Goal: Task Accomplishment & Management: Manage account settings

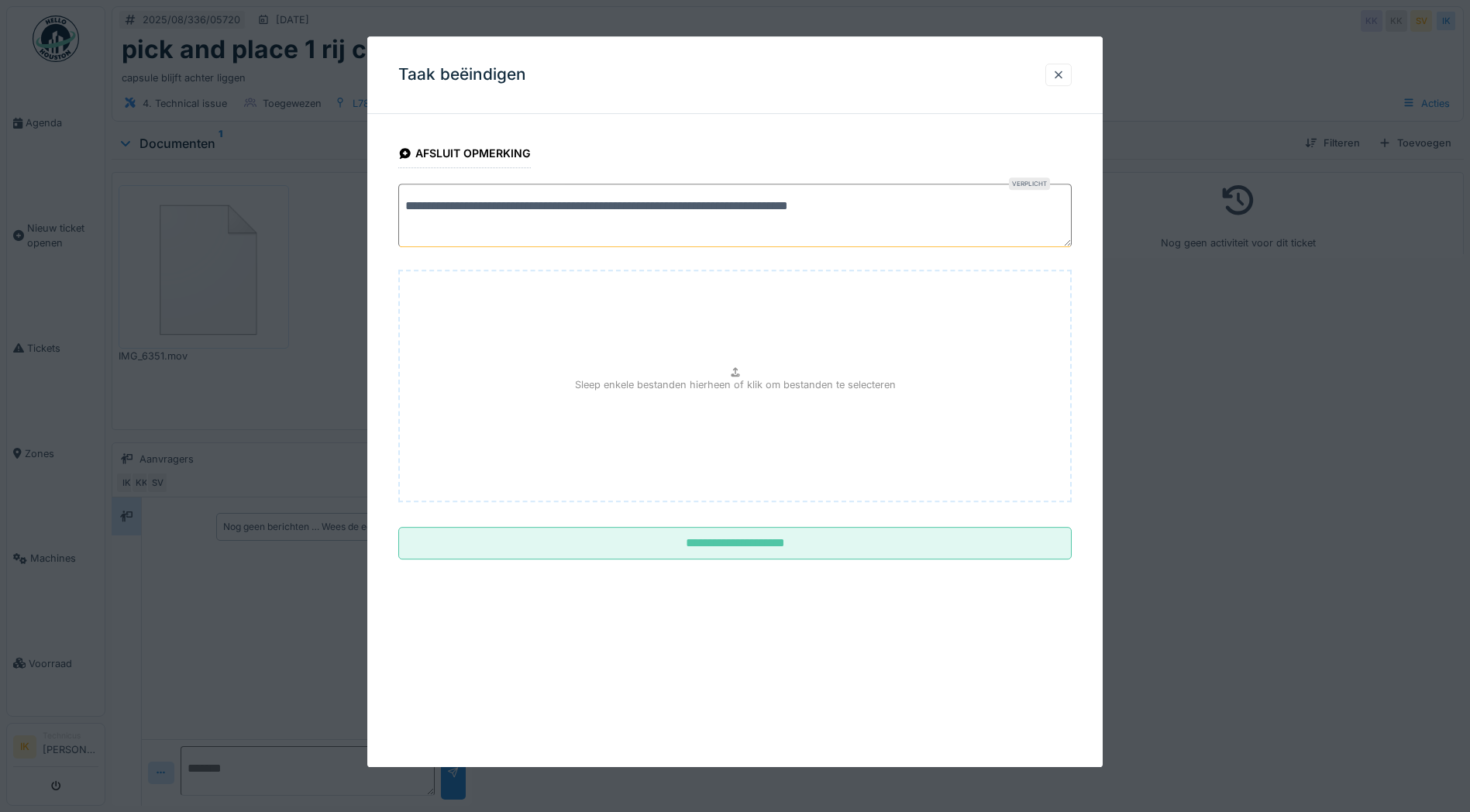
click at [802, 205] on textarea "**********" at bounding box center [734, 215] width 673 height 63
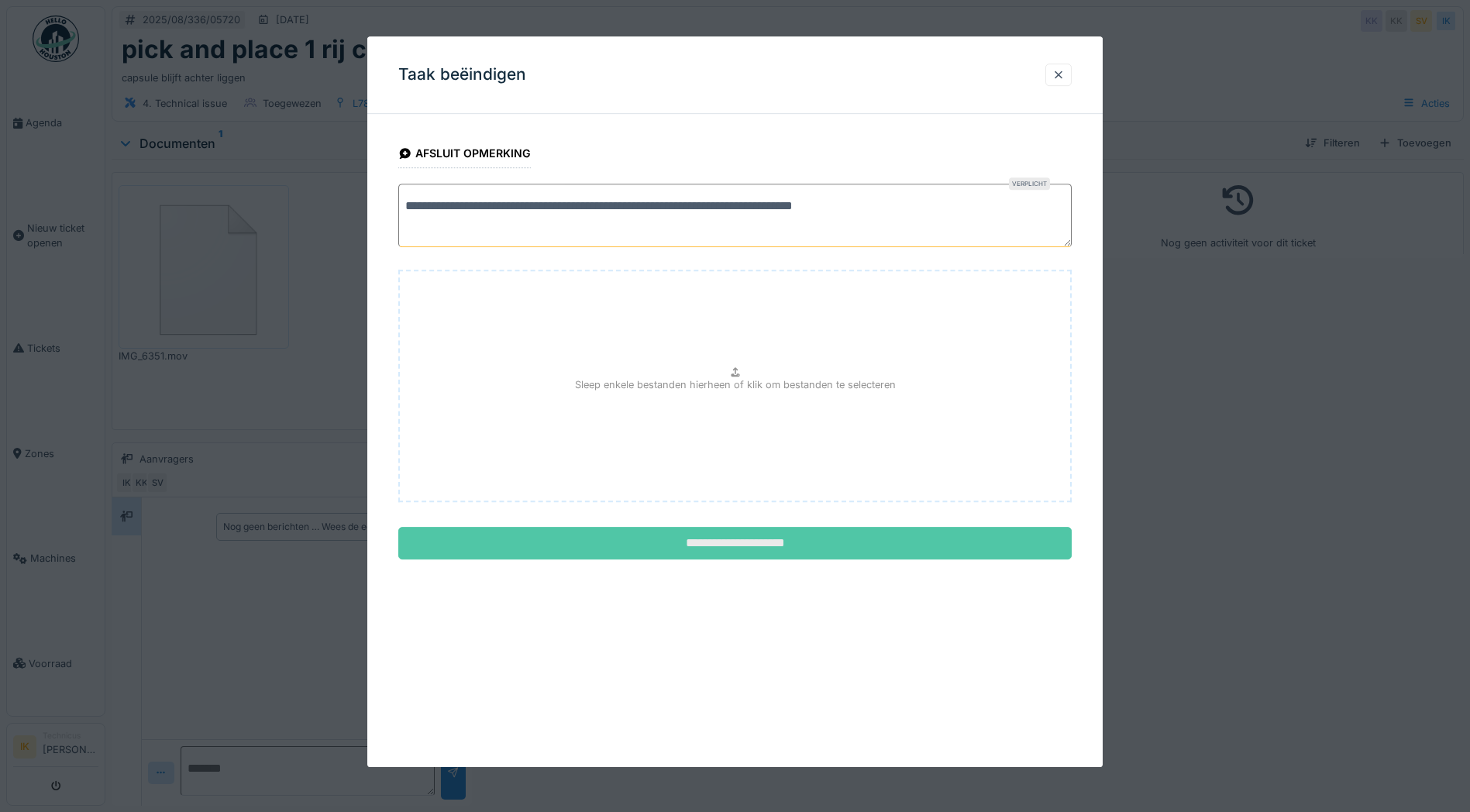
type textarea "**********"
click at [783, 541] on input "**********" at bounding box center [734, 543] width 673 height 33
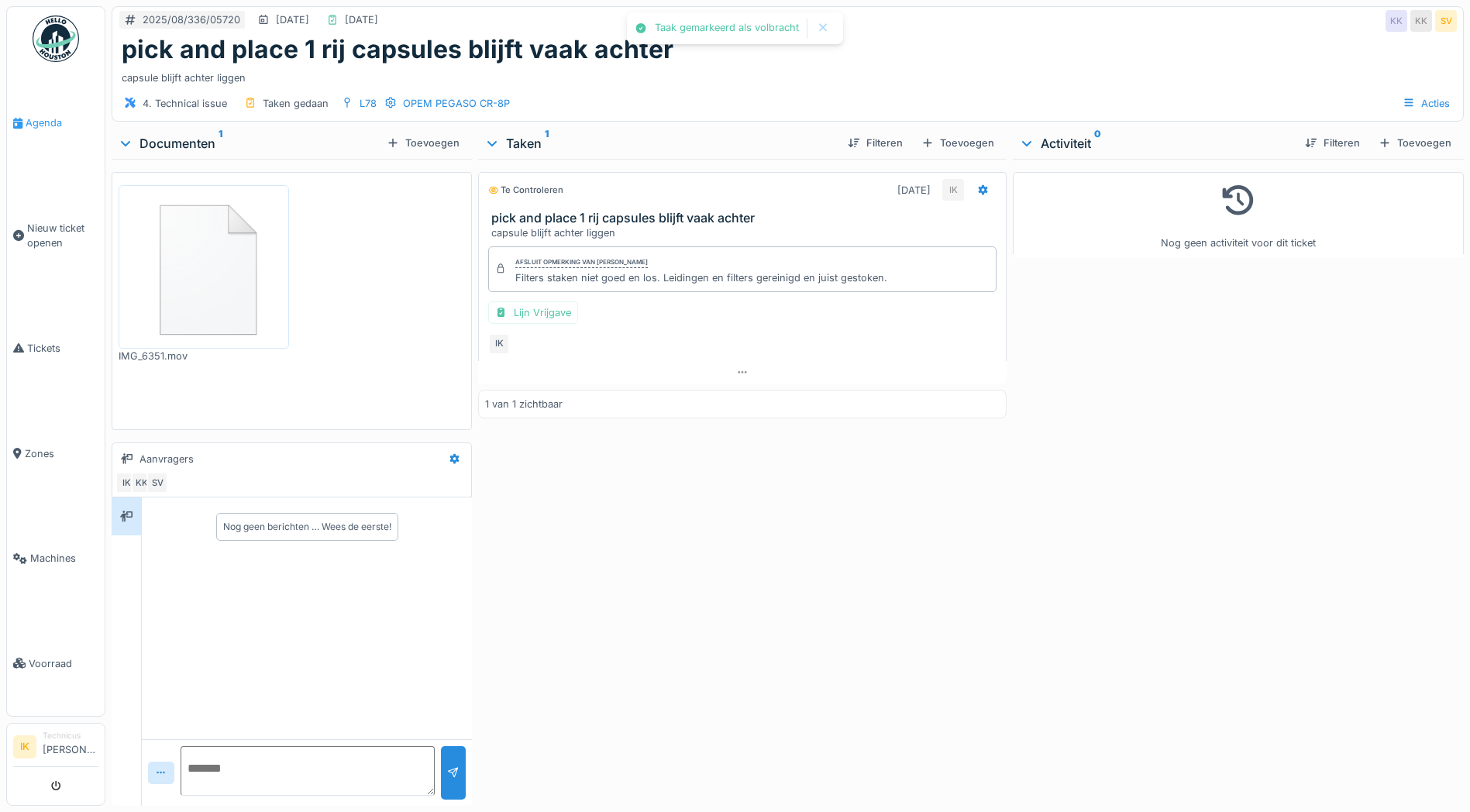
click at [34, 120] on span "Agenda" at bounding box center [62, 123] width 73 height 14
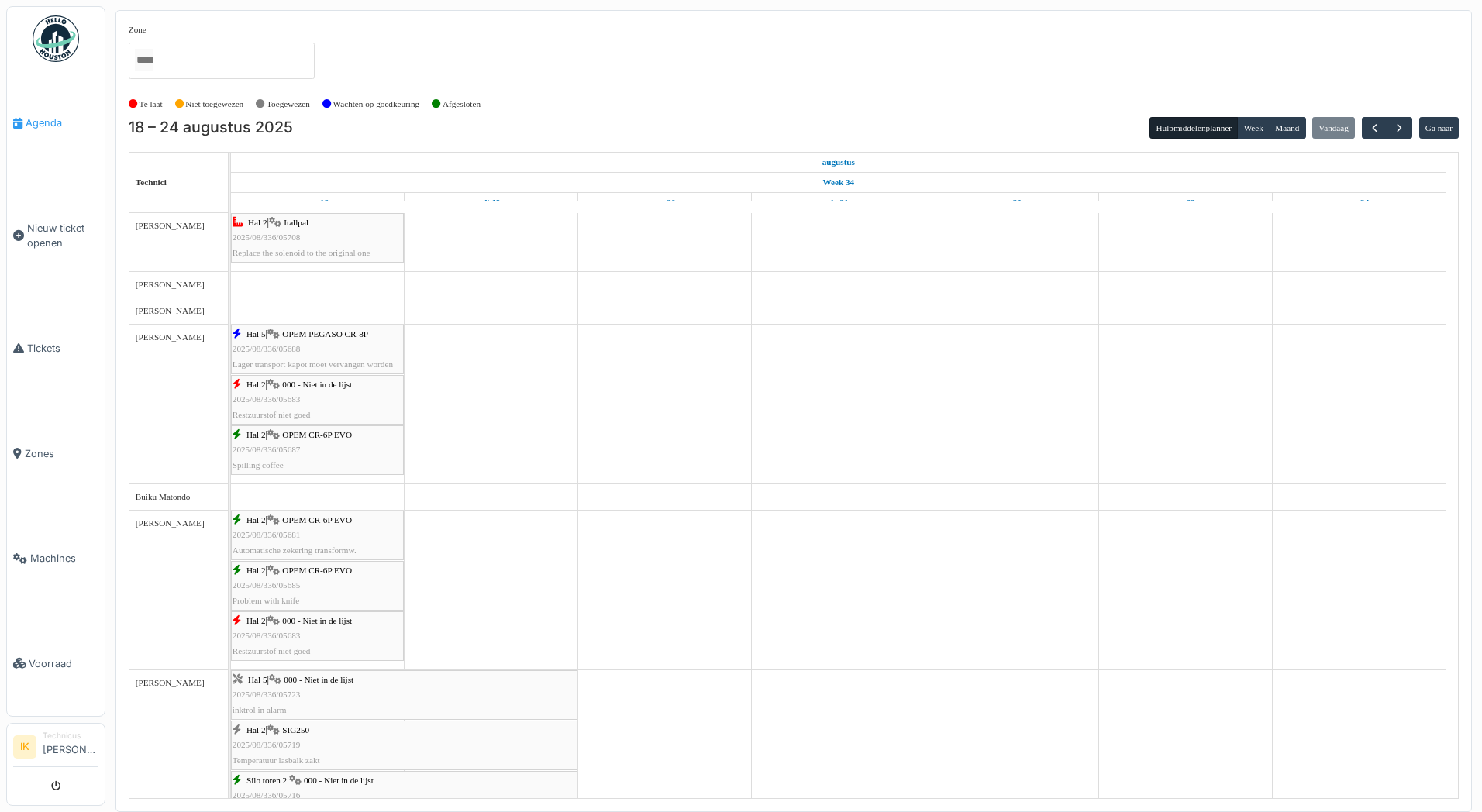
click at [30, 120] on span "Agenda" at bounding box center [62, 123] width 73 height 14
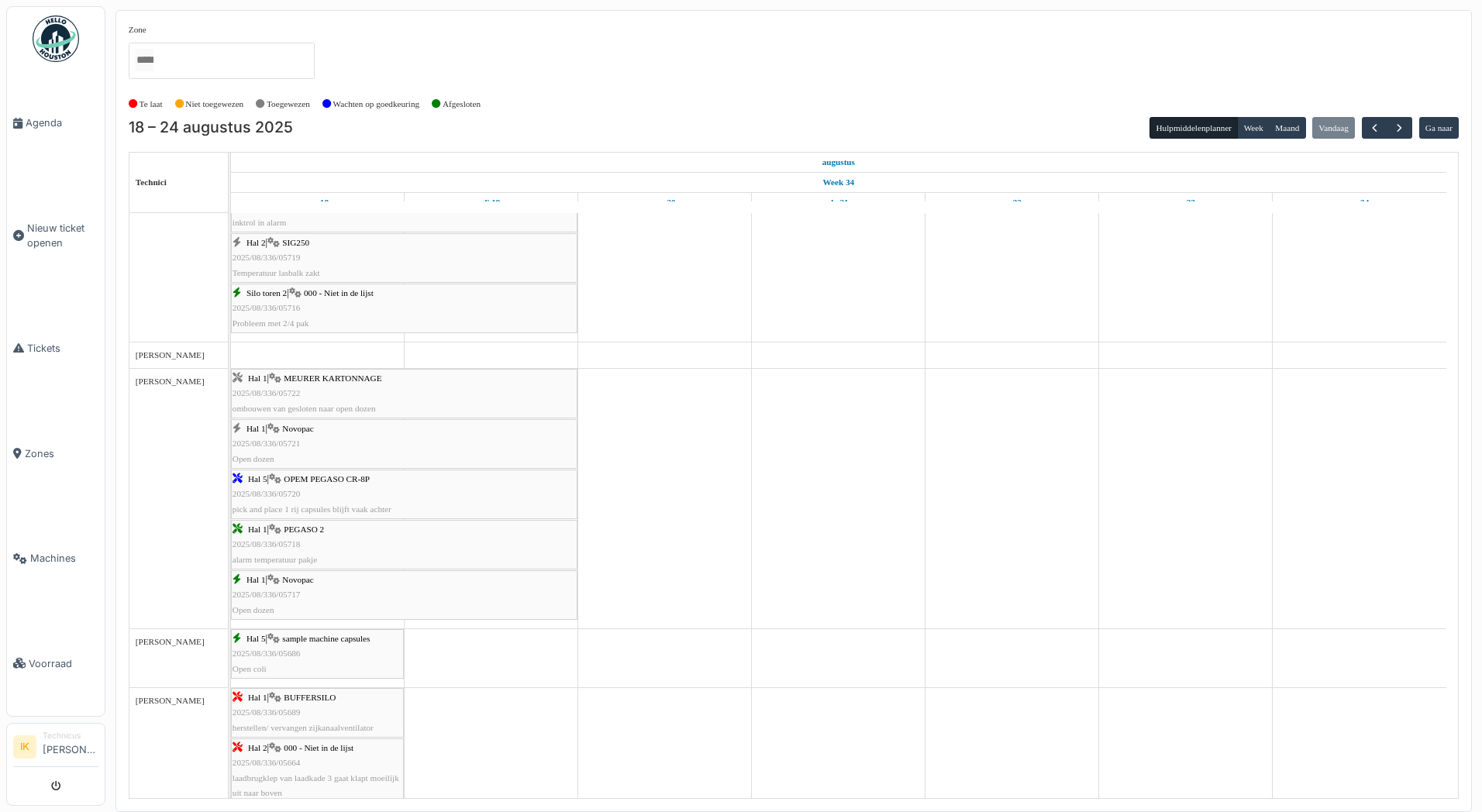
scroll to position [465, 0]
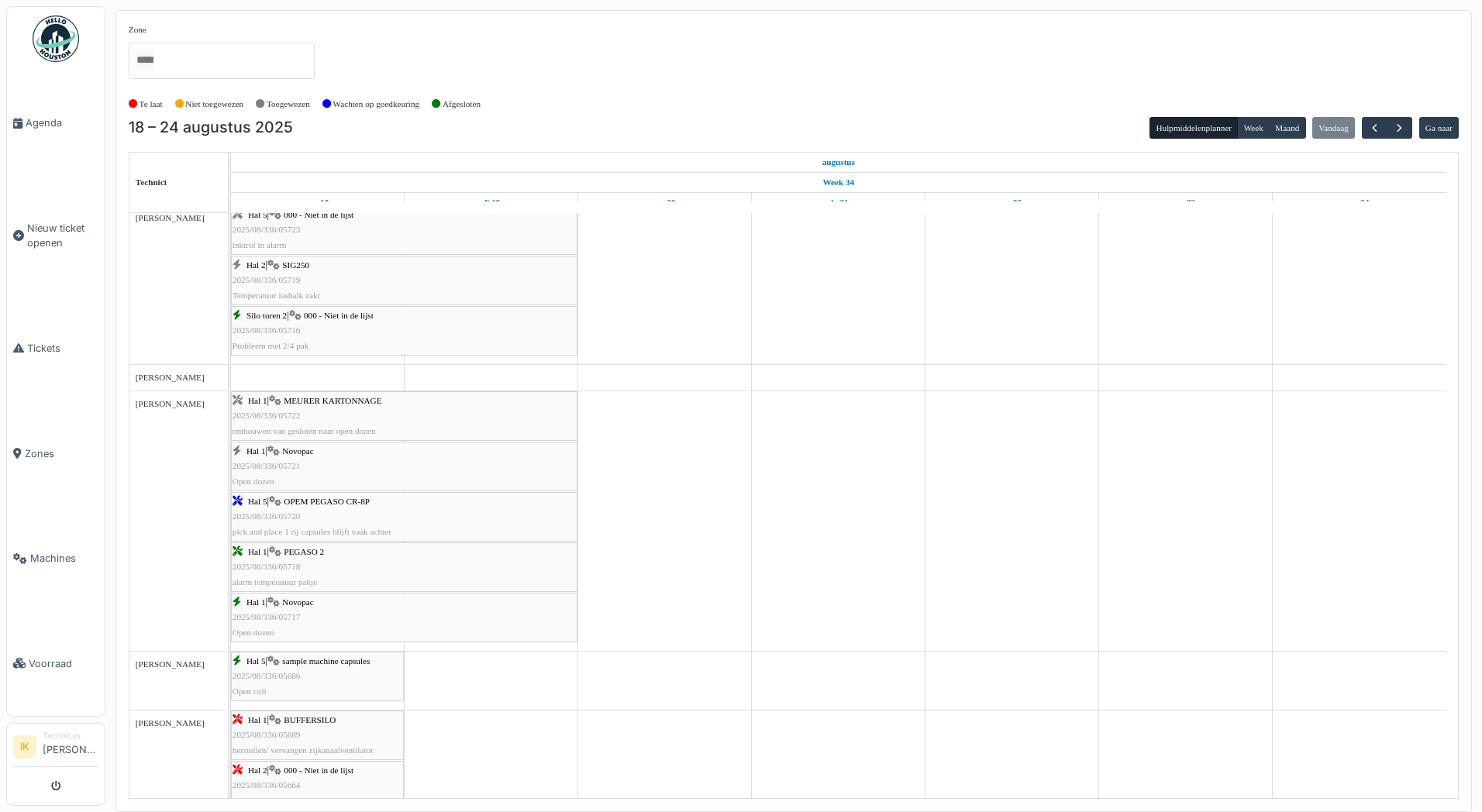
click at [303, 469] on div "Hal 1 | Novopac 2025/08/336/05721 Open dozen" at bounding box center [404, 466] width 343 height 45
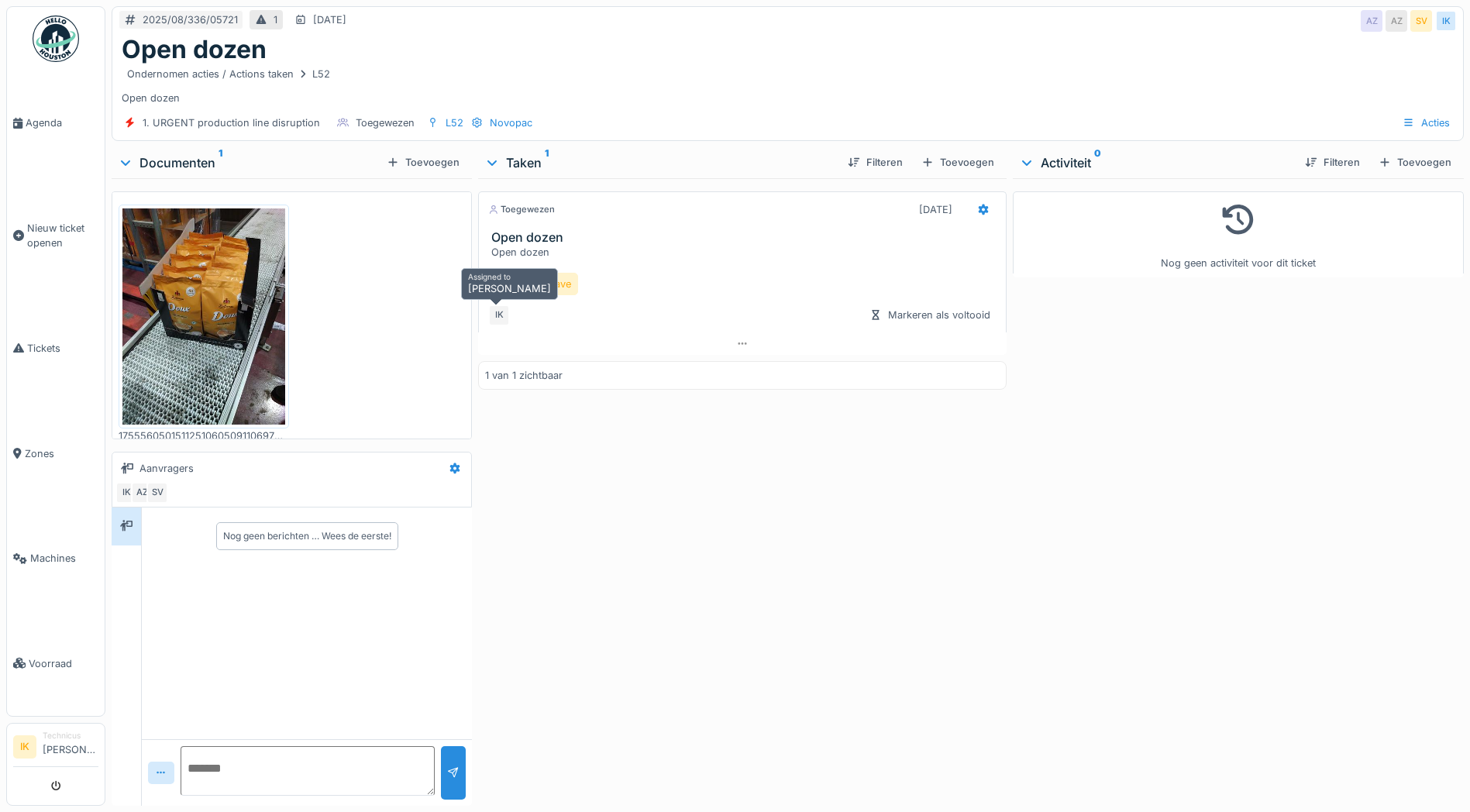
click at [496, 313] on div "IK" at bounding box center [498, 315] width 22 height 22
click at [539, 282] on div "Lijn Vrijgave" at bounding box center [533, 284] width 90 height 22
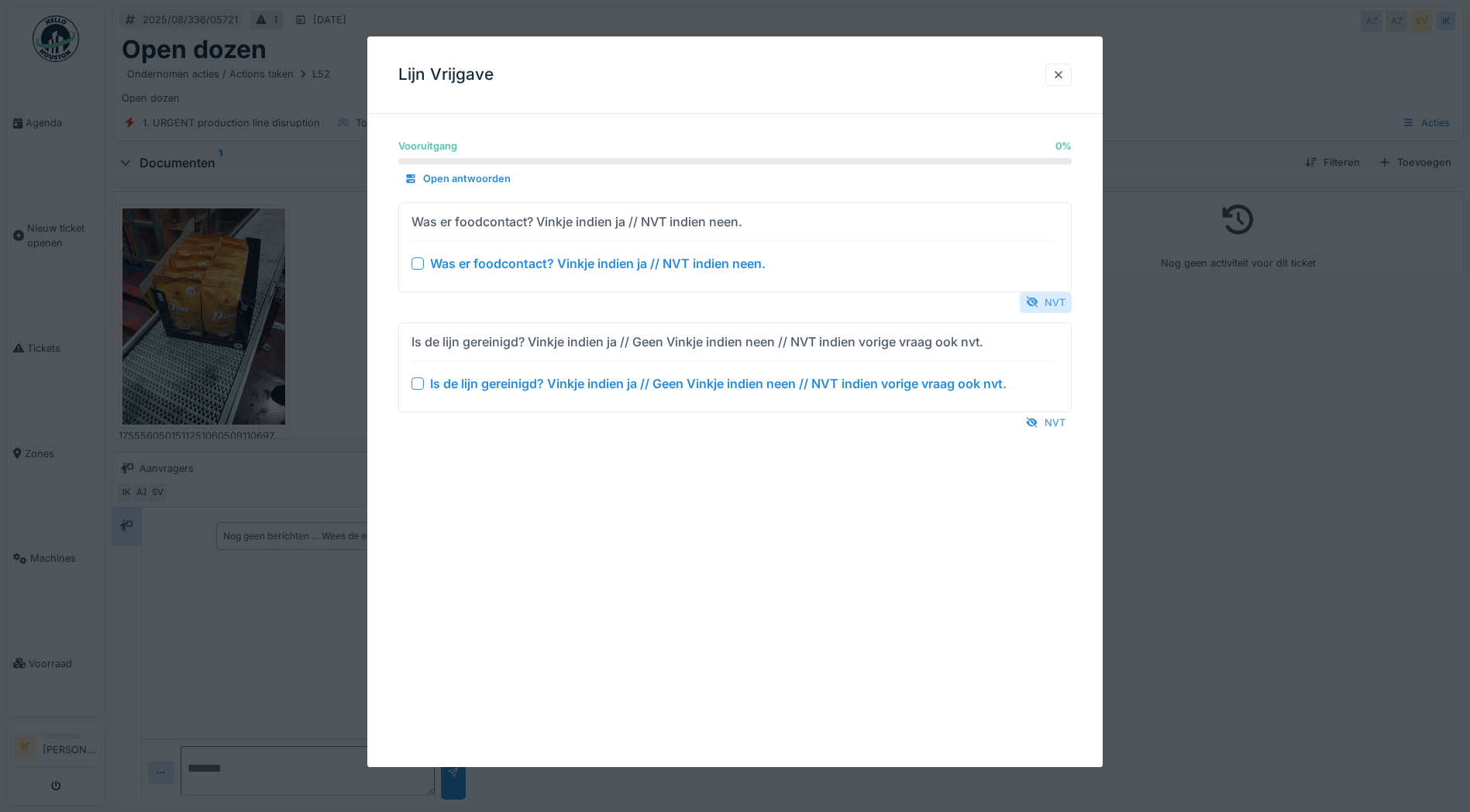
click at [1047, 298] on div "NVT" at bounding box center [1046, 302] width 52 height 21
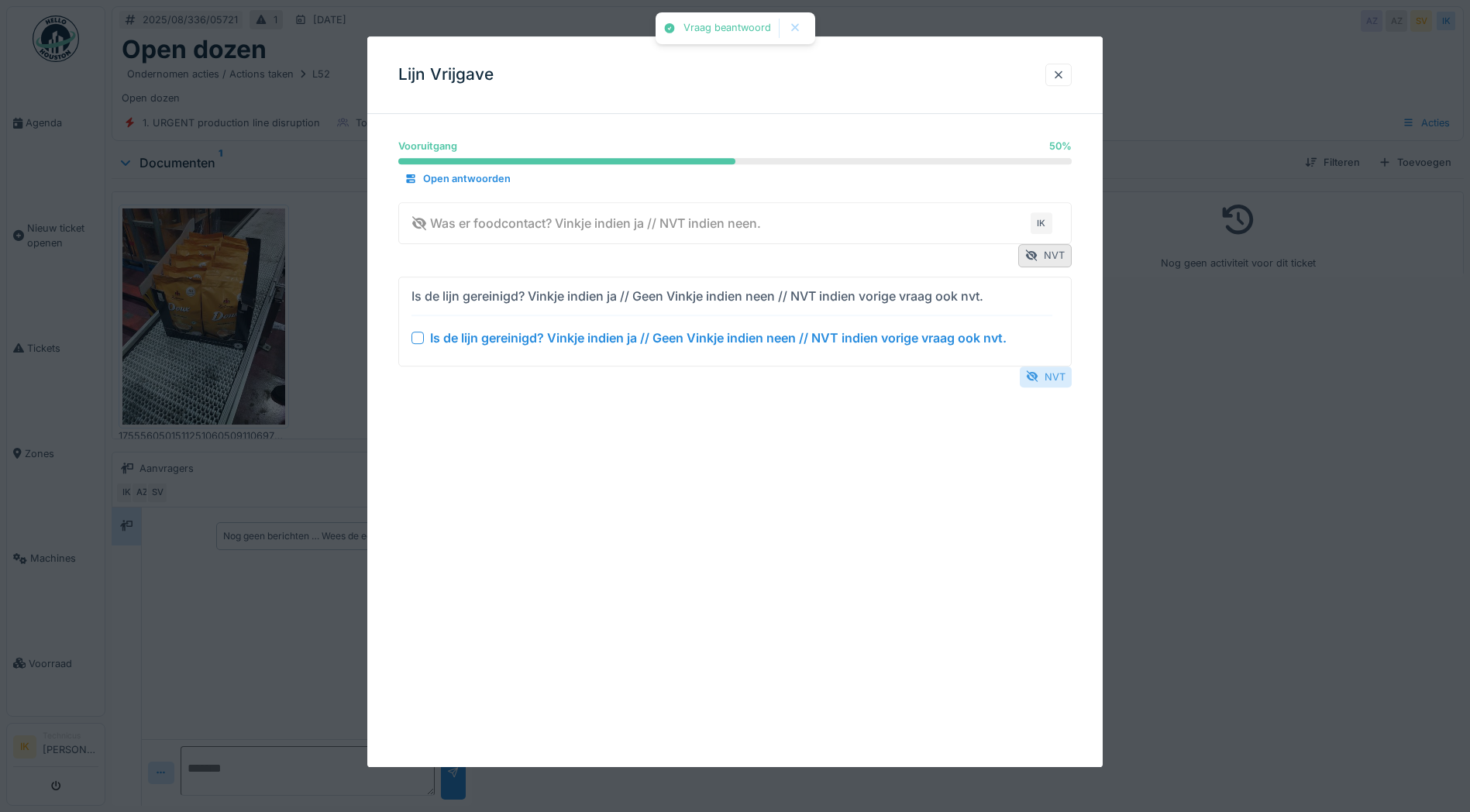
click at [1047, 377] on div "NVT" at bounding box center [1046, 377] width 52 height 21
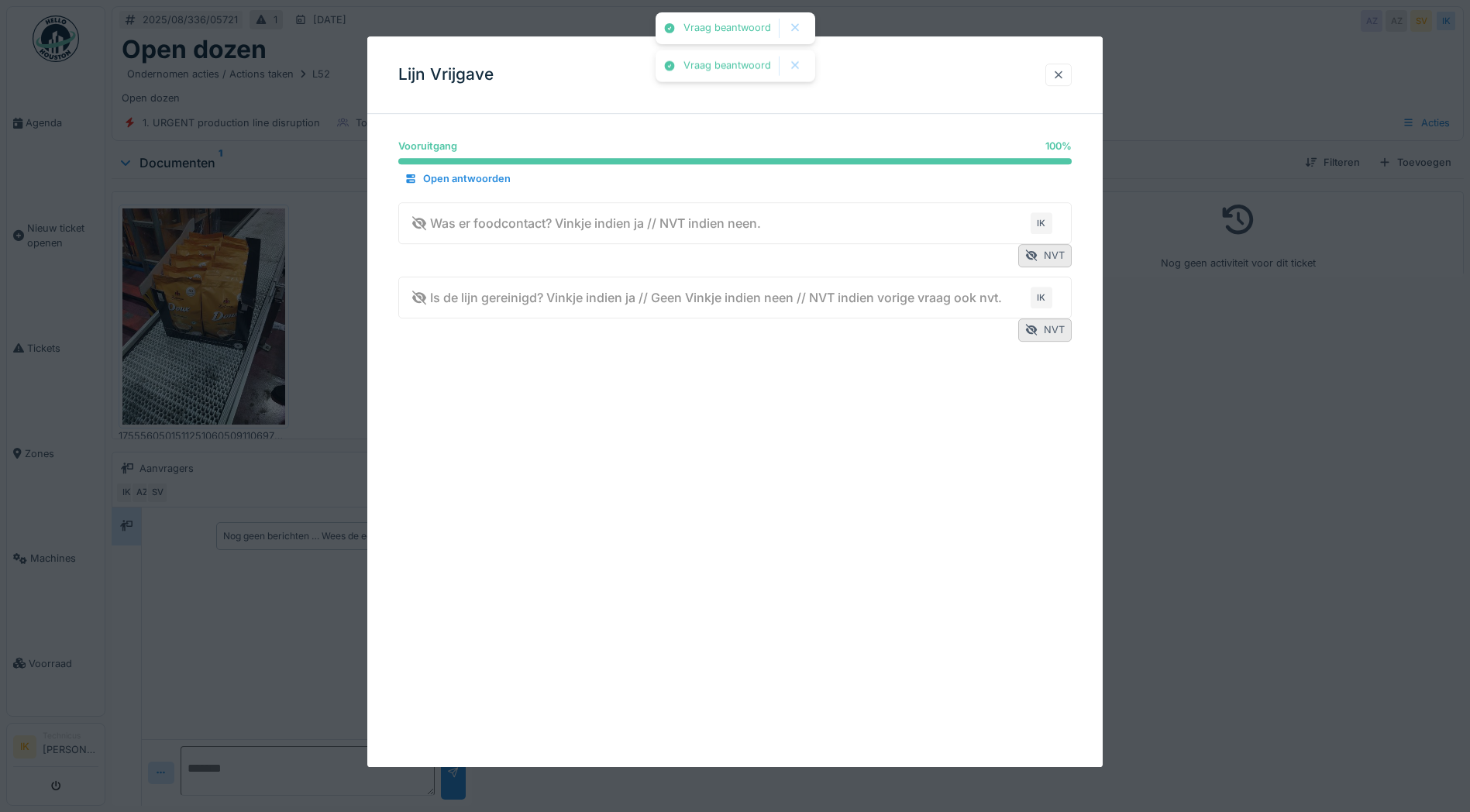
click at [1062, 79] on div at bounding box center [1058, 75] width 12 height 14
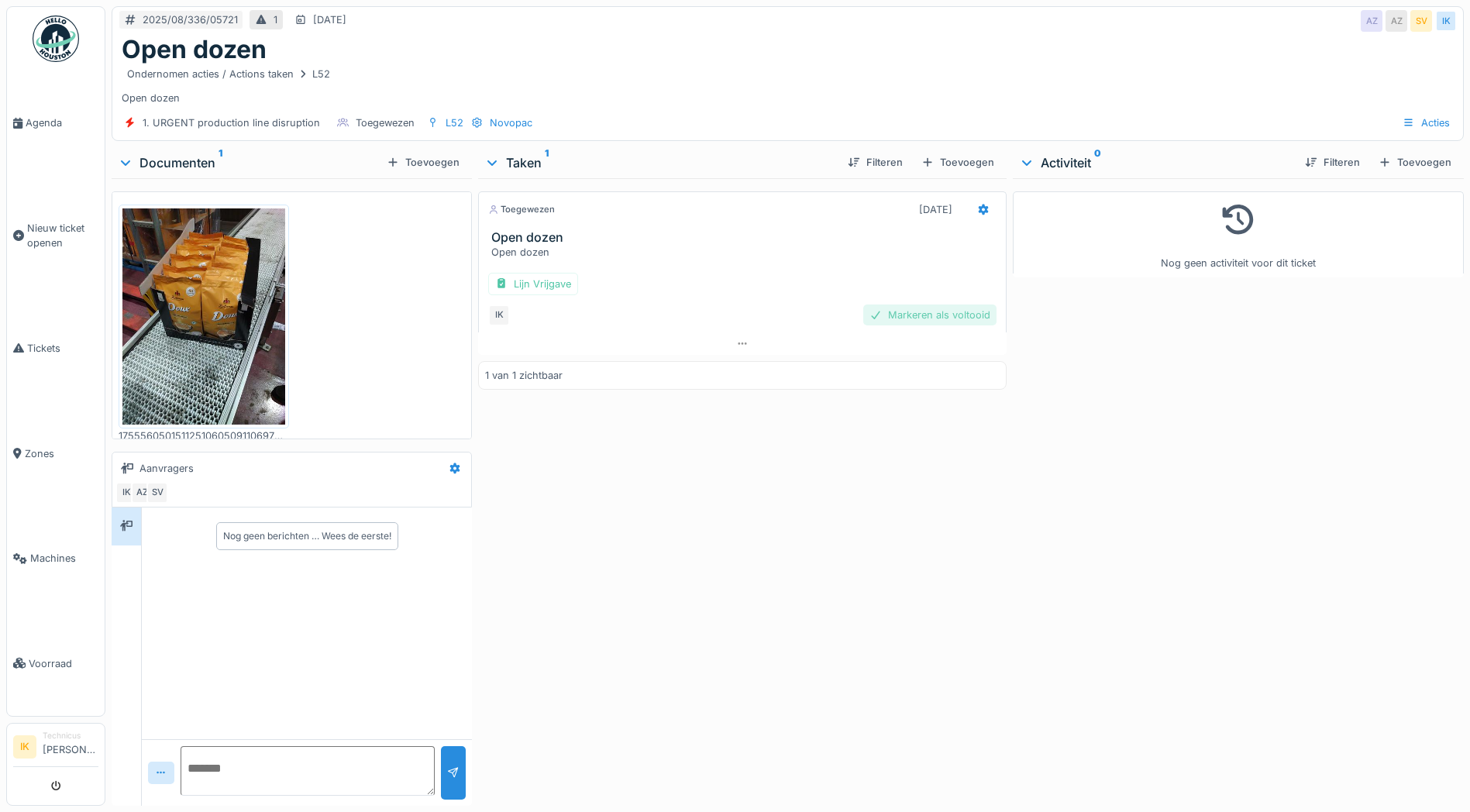
click at [958, 315] on div "Markeren als voltooid" at bounding box center [930, 315] width 133 height 21
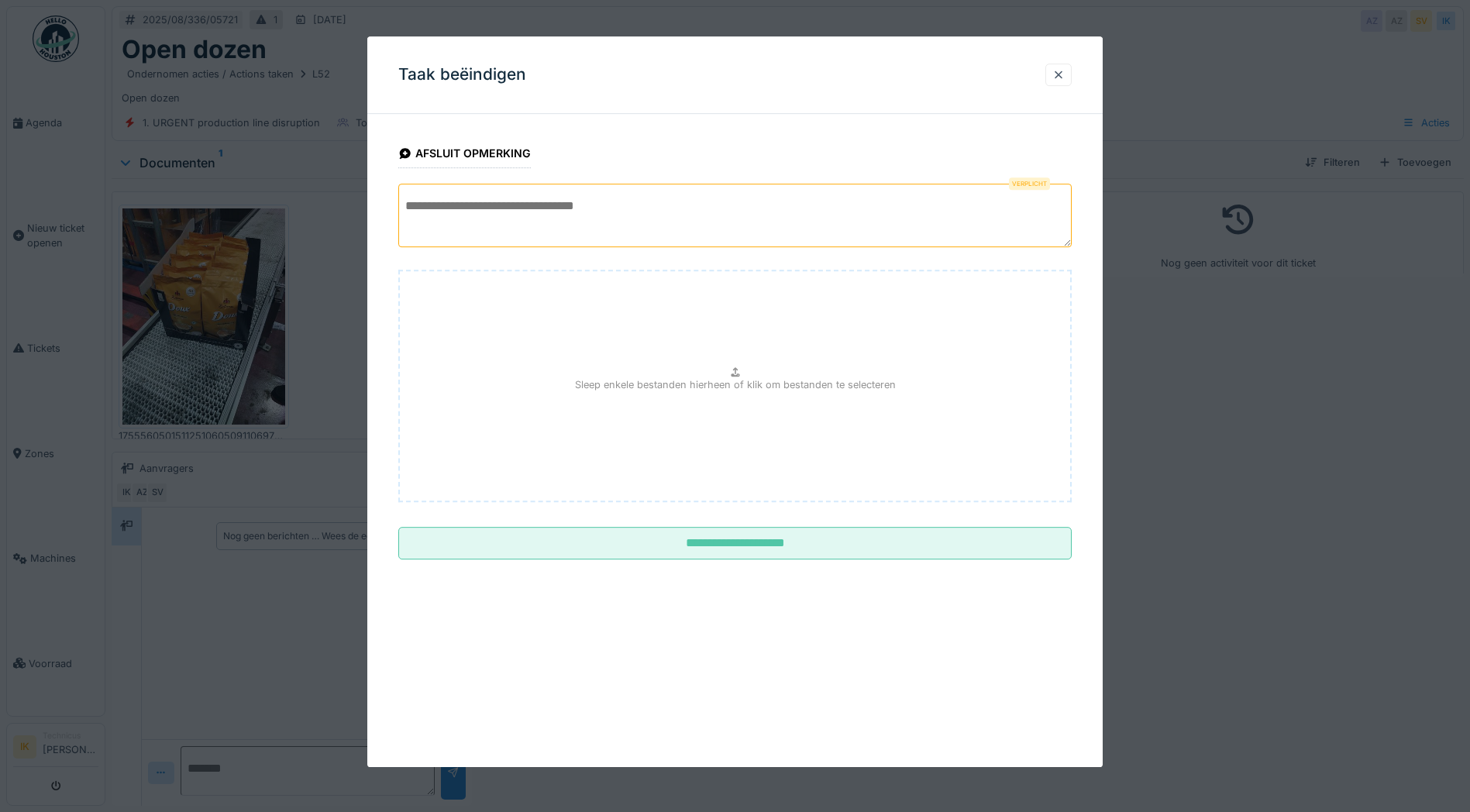
click at [434, 206] on textarea at bounding box center [734, 215] width 673 height 63
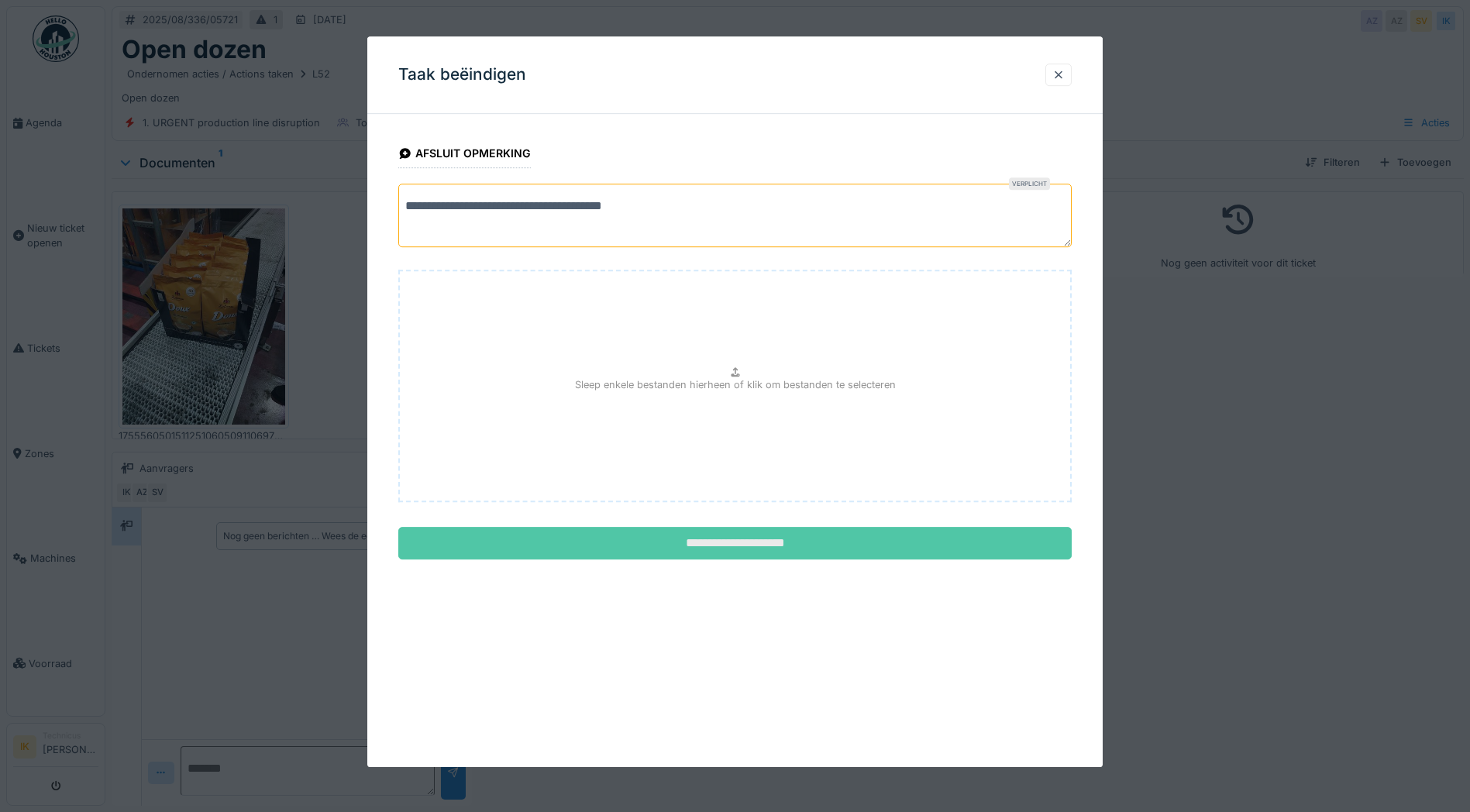
type textarea "**********"
click at [729, 548] on input "**********" at bounding box center [734, 543] width 673 height 33
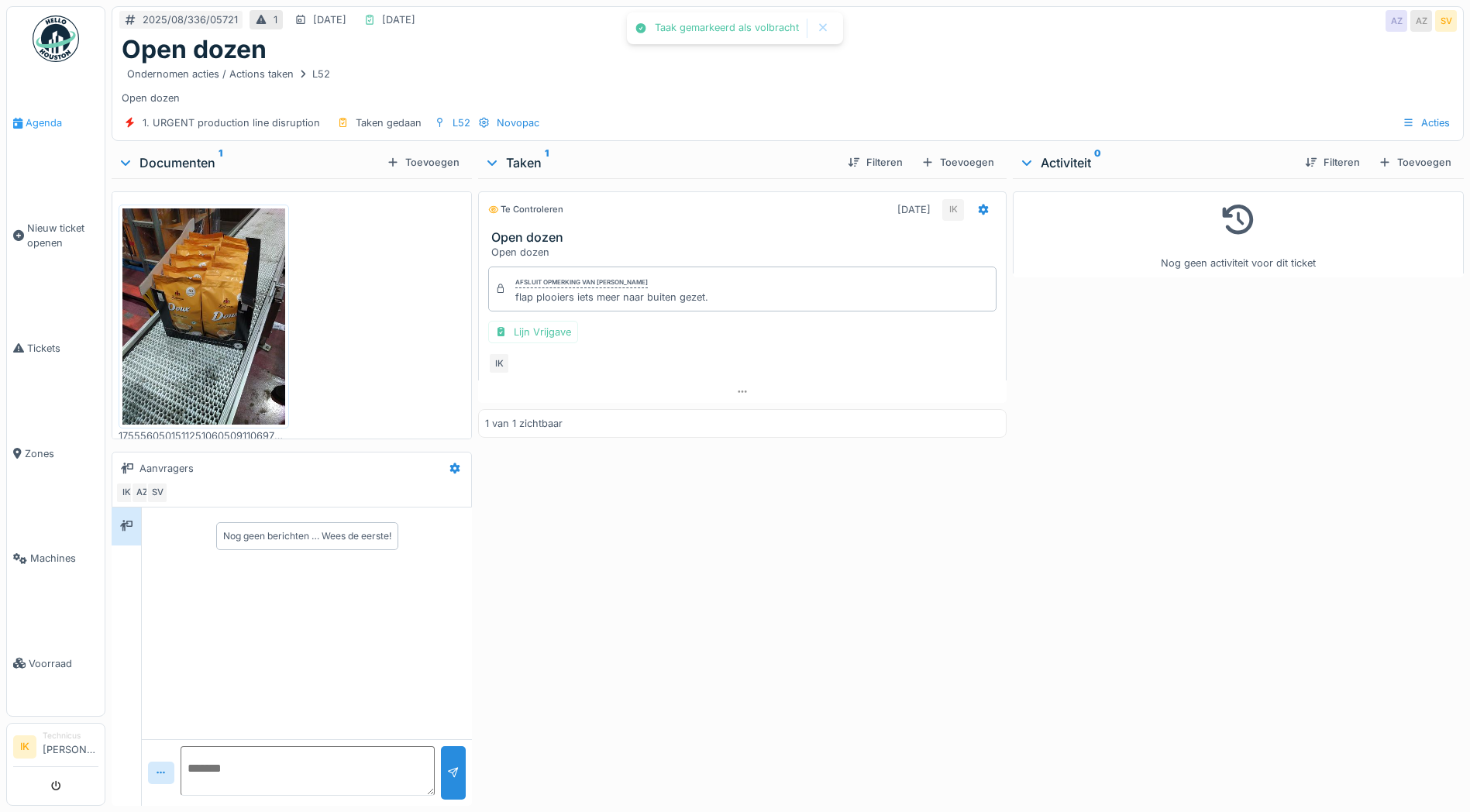
click at [34, 117] on span "Agenda" at bounding box center [62, 123] width 73 height 14
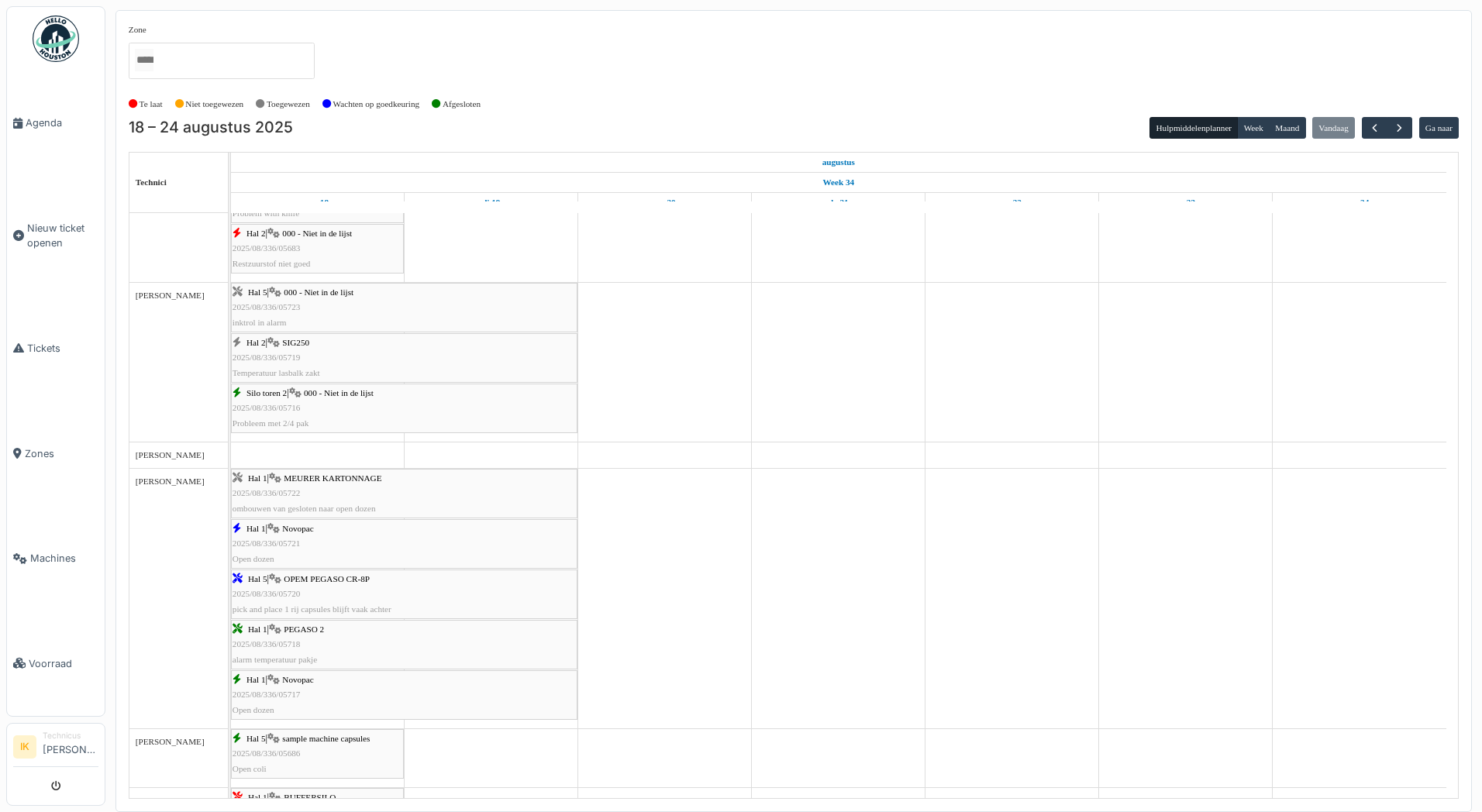
scroll to position [465, 0]
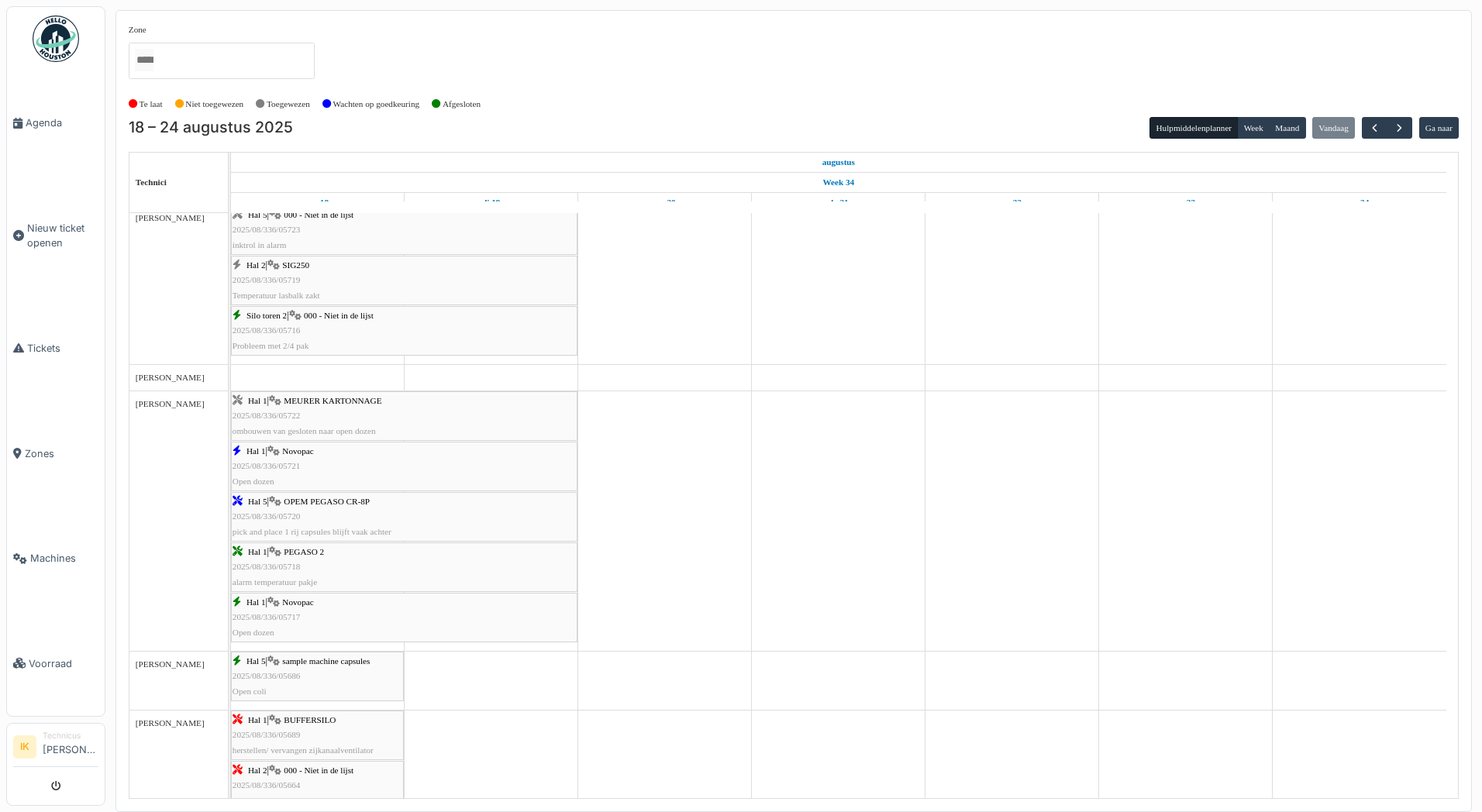
click at [314, 416] on div "Hal 1 | MEURER KARTONNAGE 2025/08/336/05722 ombouwen van gesloten naar open doz…" at bounding box center [404, 416] width 343 height 45
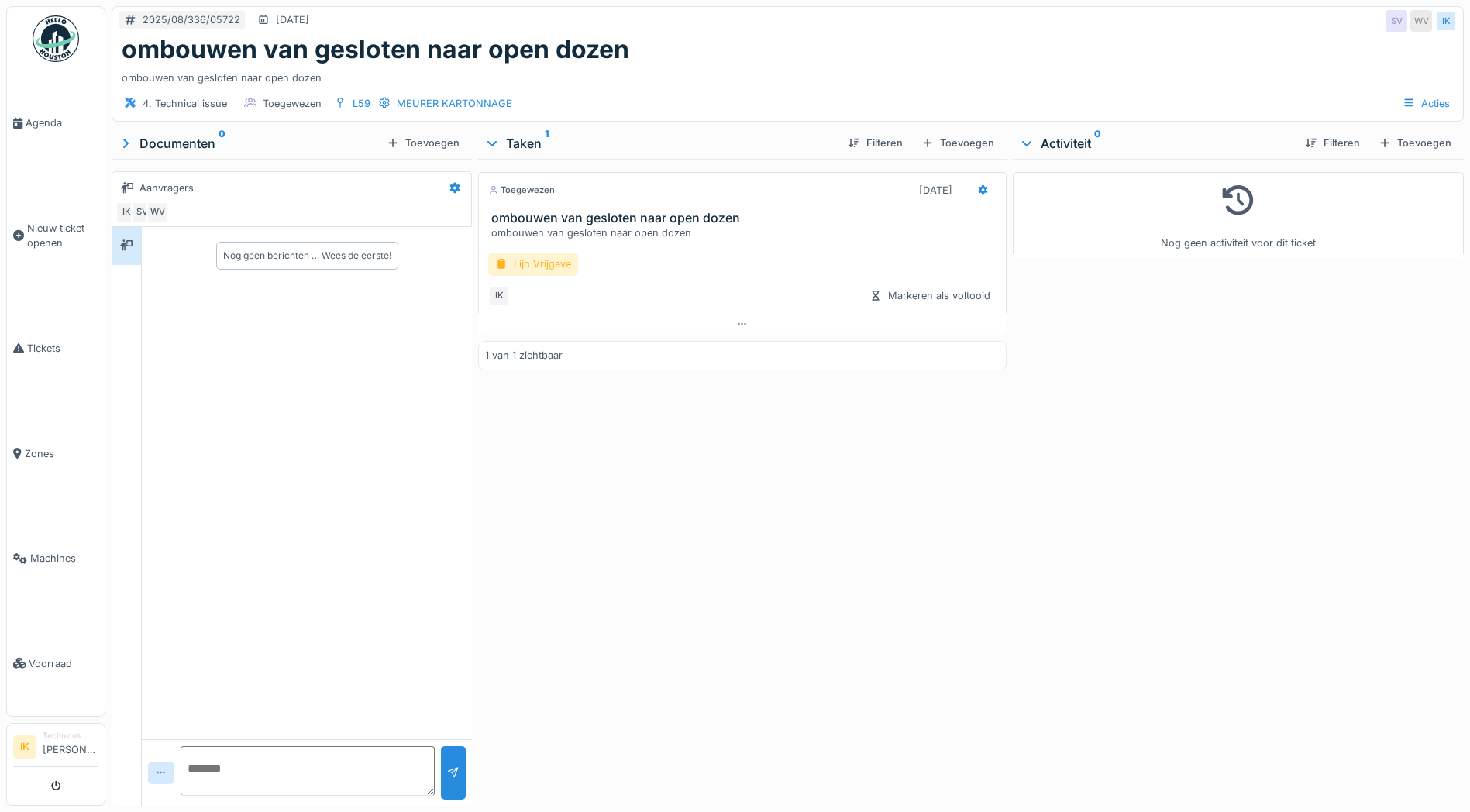
click at [499, 261] on div at bounding box center [501, 264] width 12 height 14
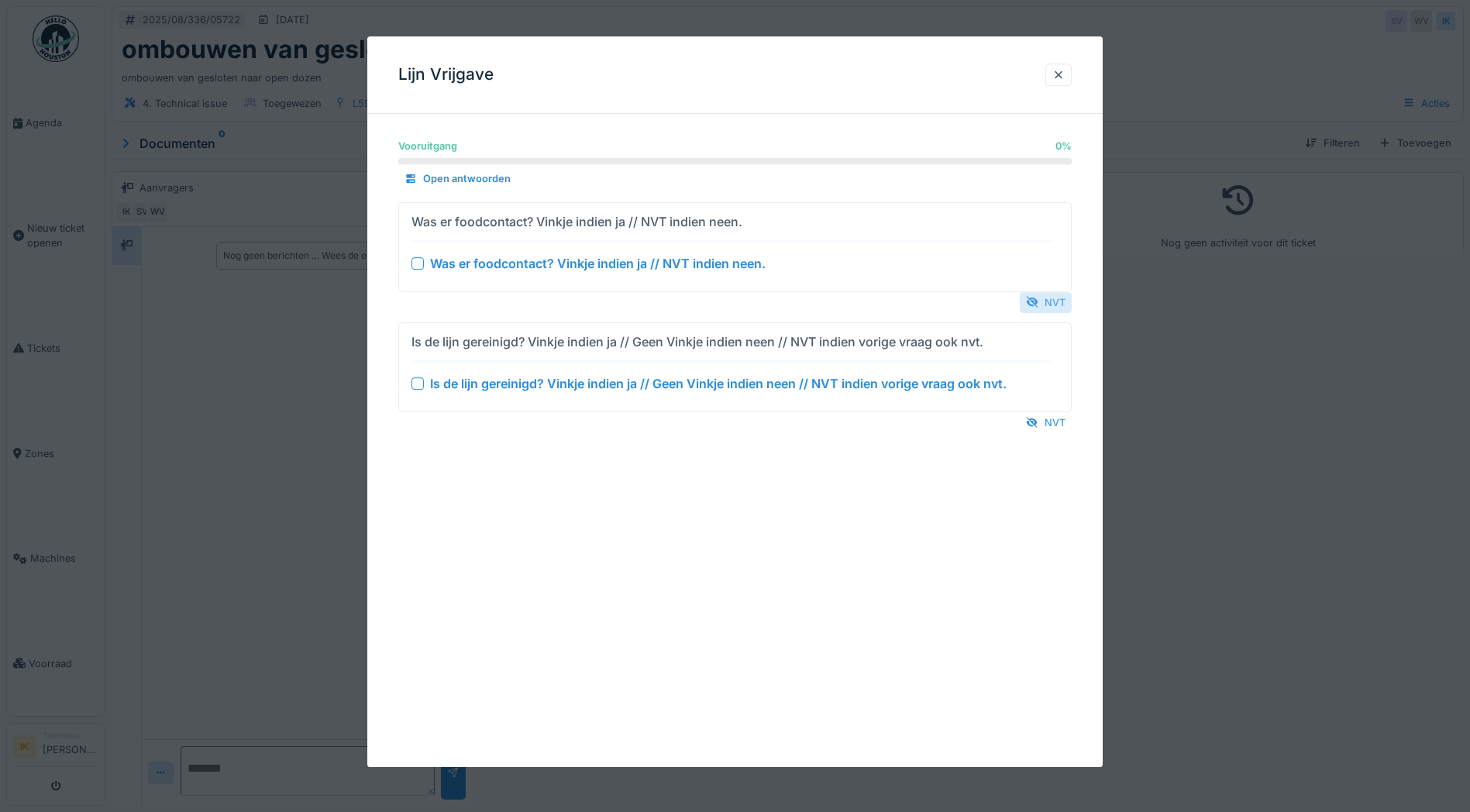
click at [1054, 302] on div "NVT" at bounding box center [1046, 302] width 52 height 21
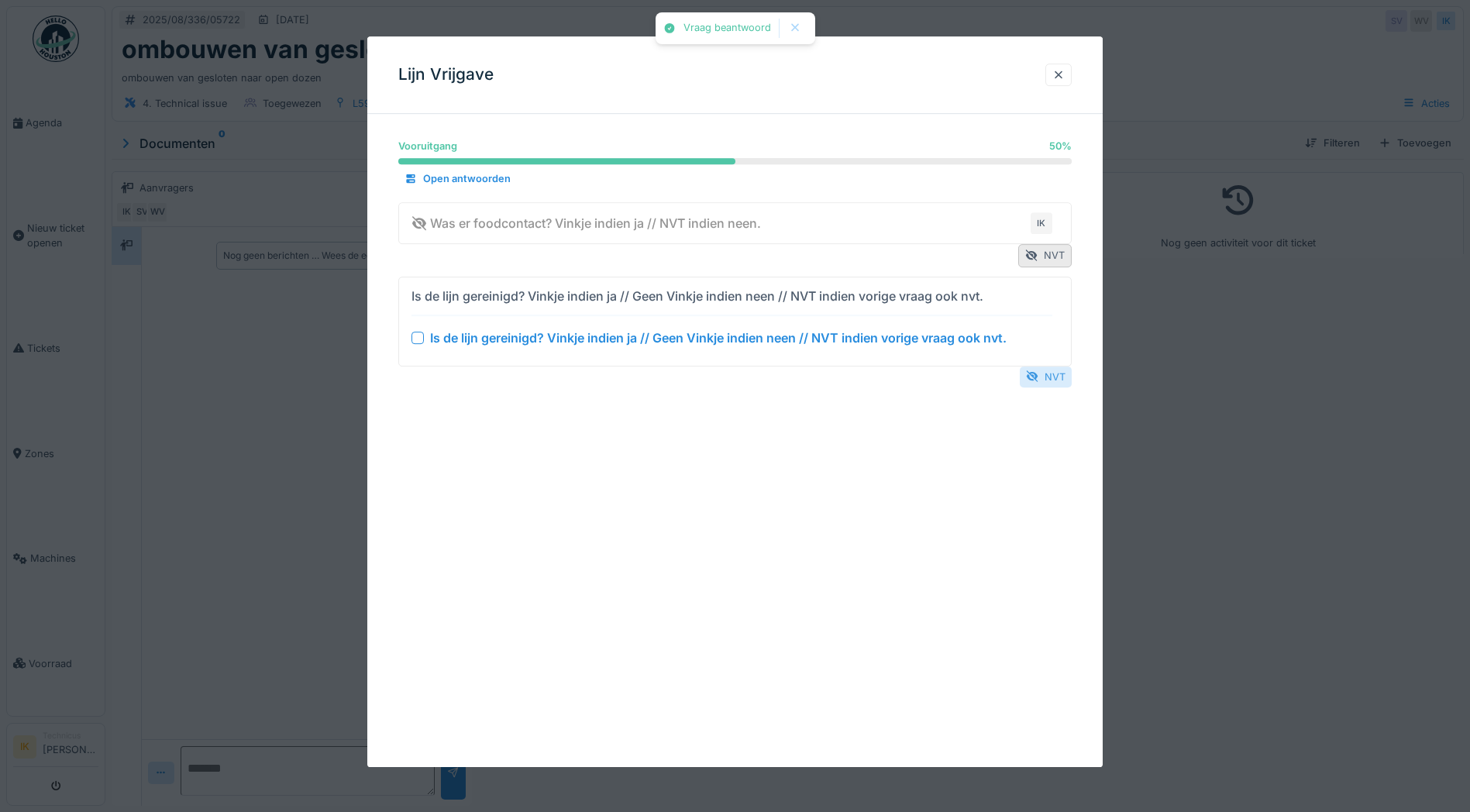
click at [1064, 380] on div "NVT" at bounding box center [1046, 377] width 52 height 21
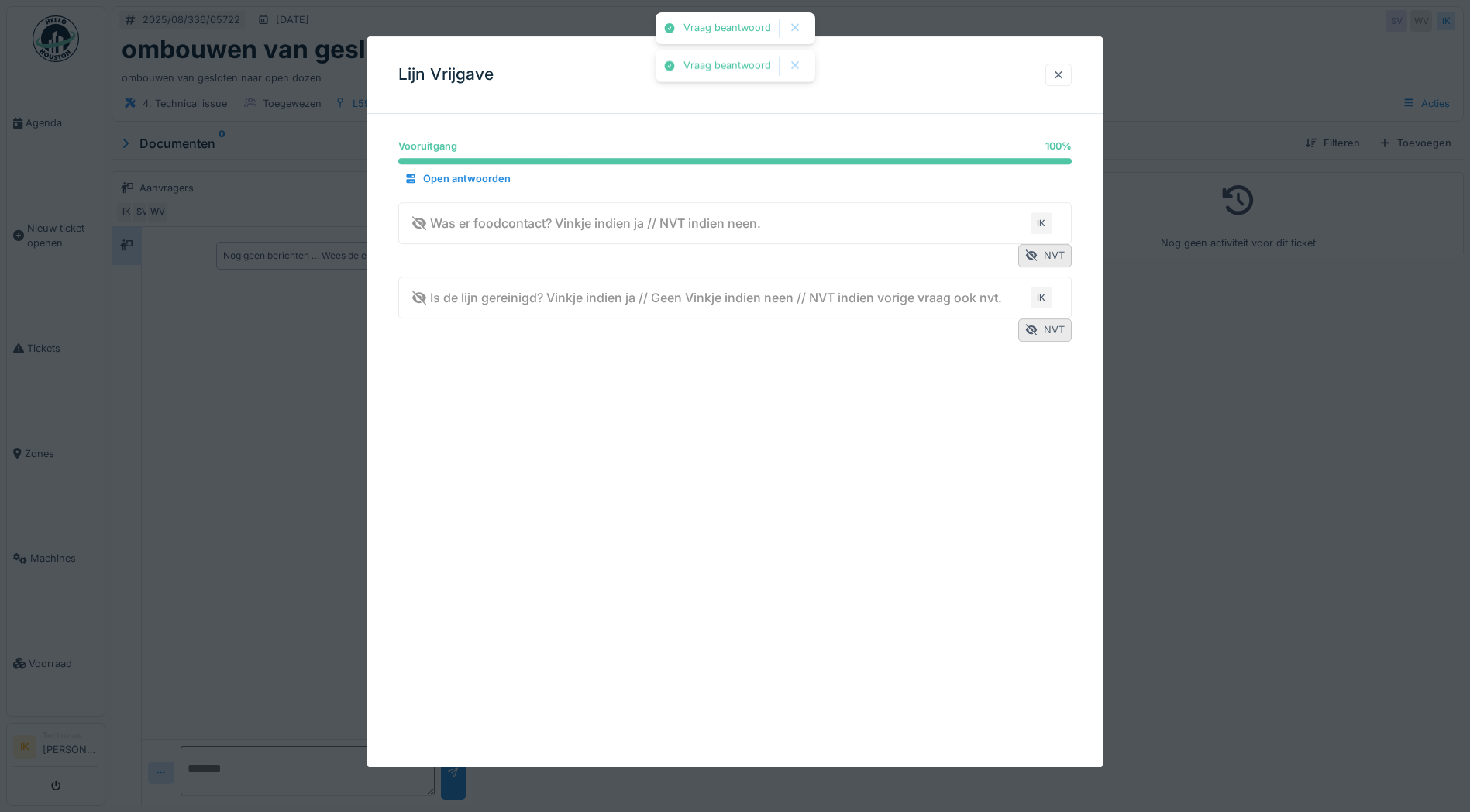
click at [1060, 71] on div at bounding box center [1058, 75] width 12 height 14
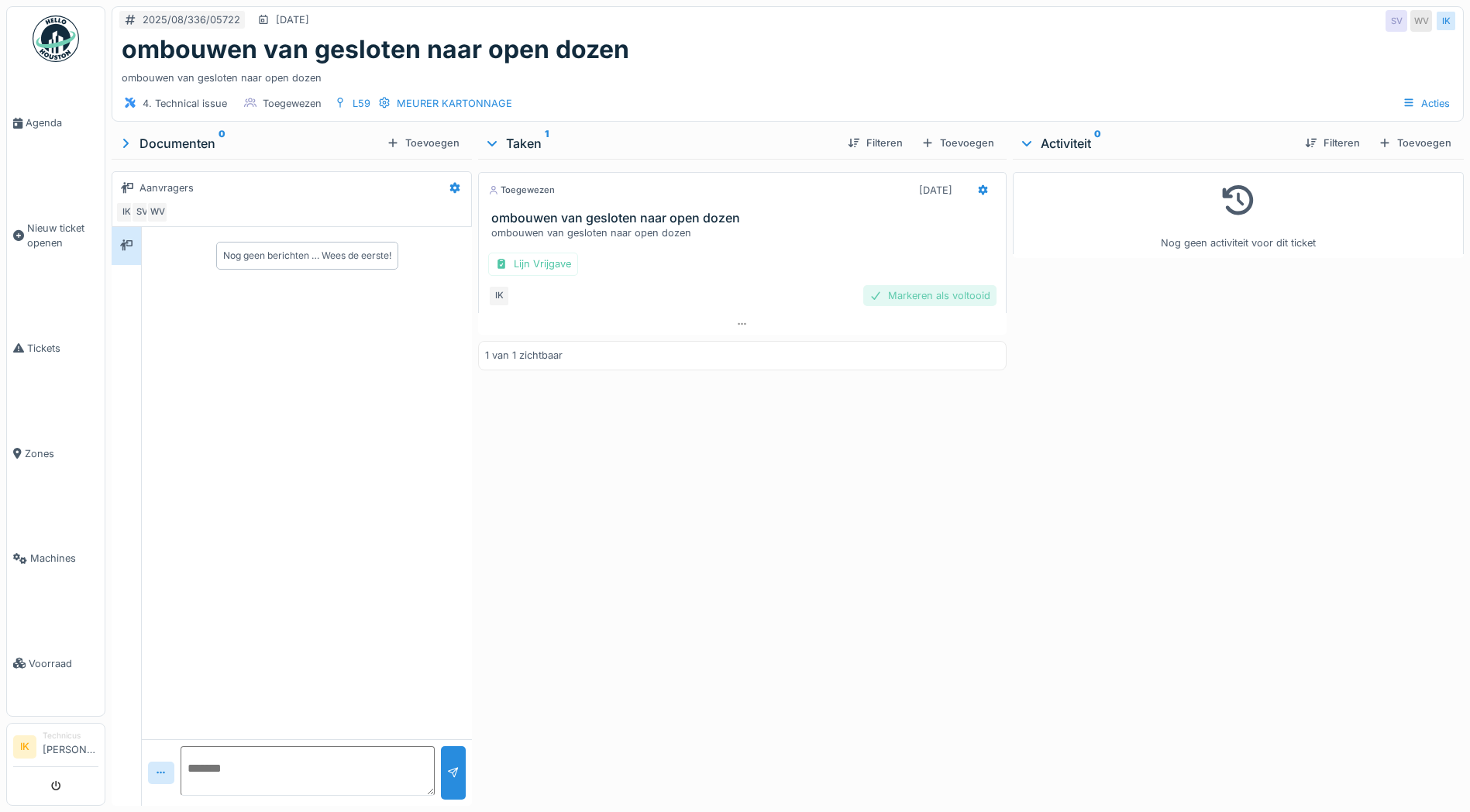
click at [961, 295] on div "Markeren als voltooid" at bounding box center [930, 295] width 133 height 21
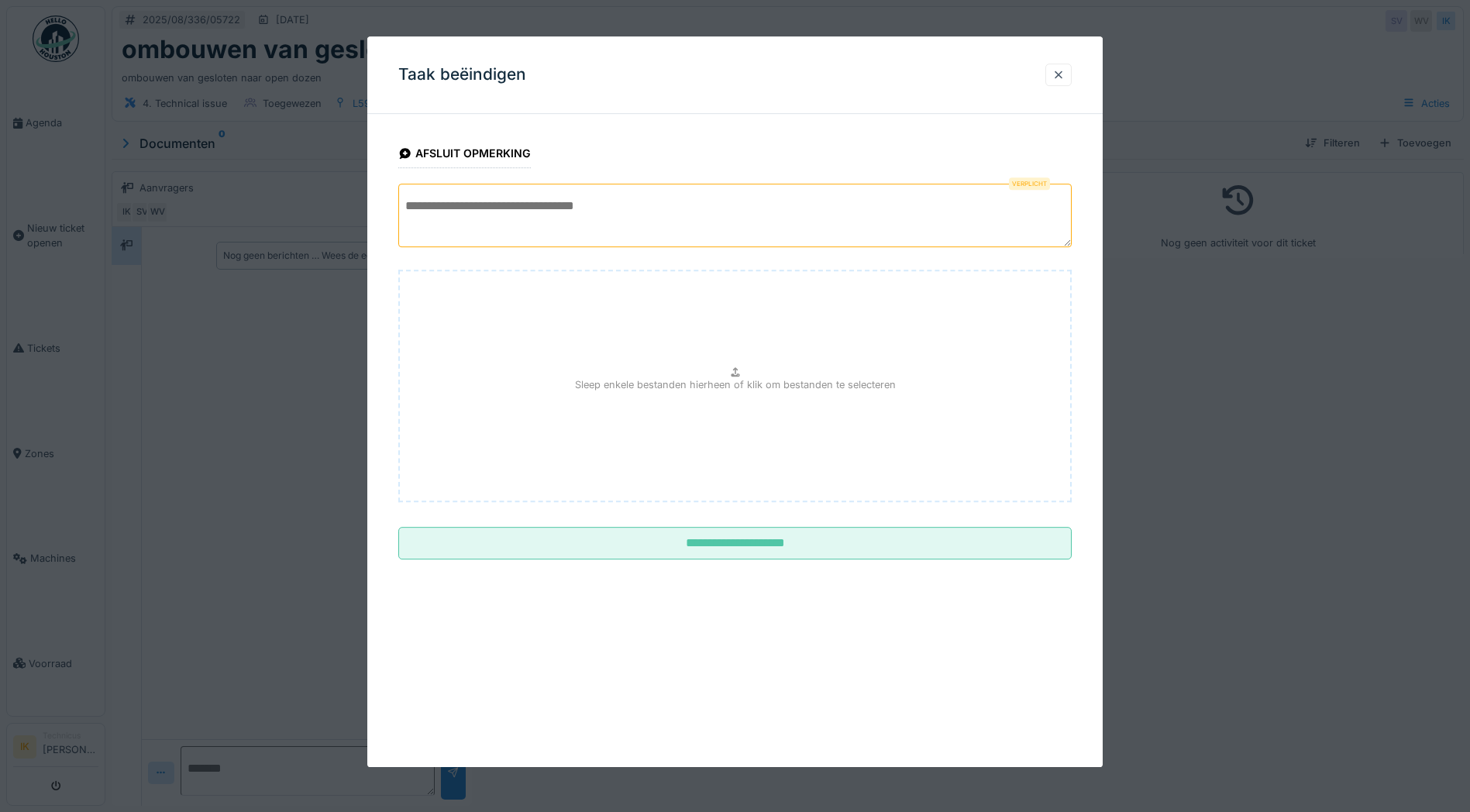
click at [498, 214] on textarea at bounding box center [734, 215] width 673 height 63
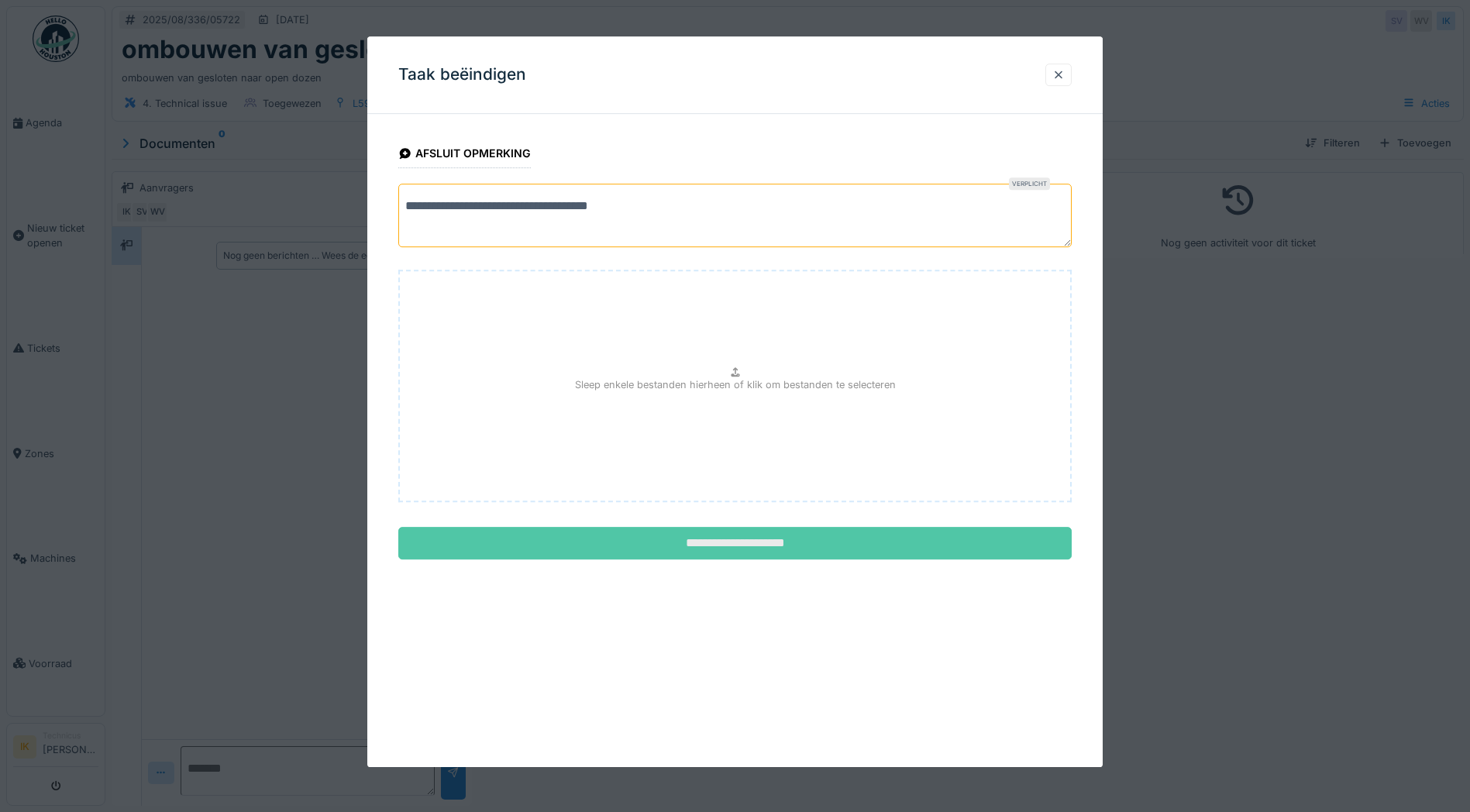
type textarea "**********"
click at [705, 544] on input "**********" at bounding box center [734, 543] width 673 height 33
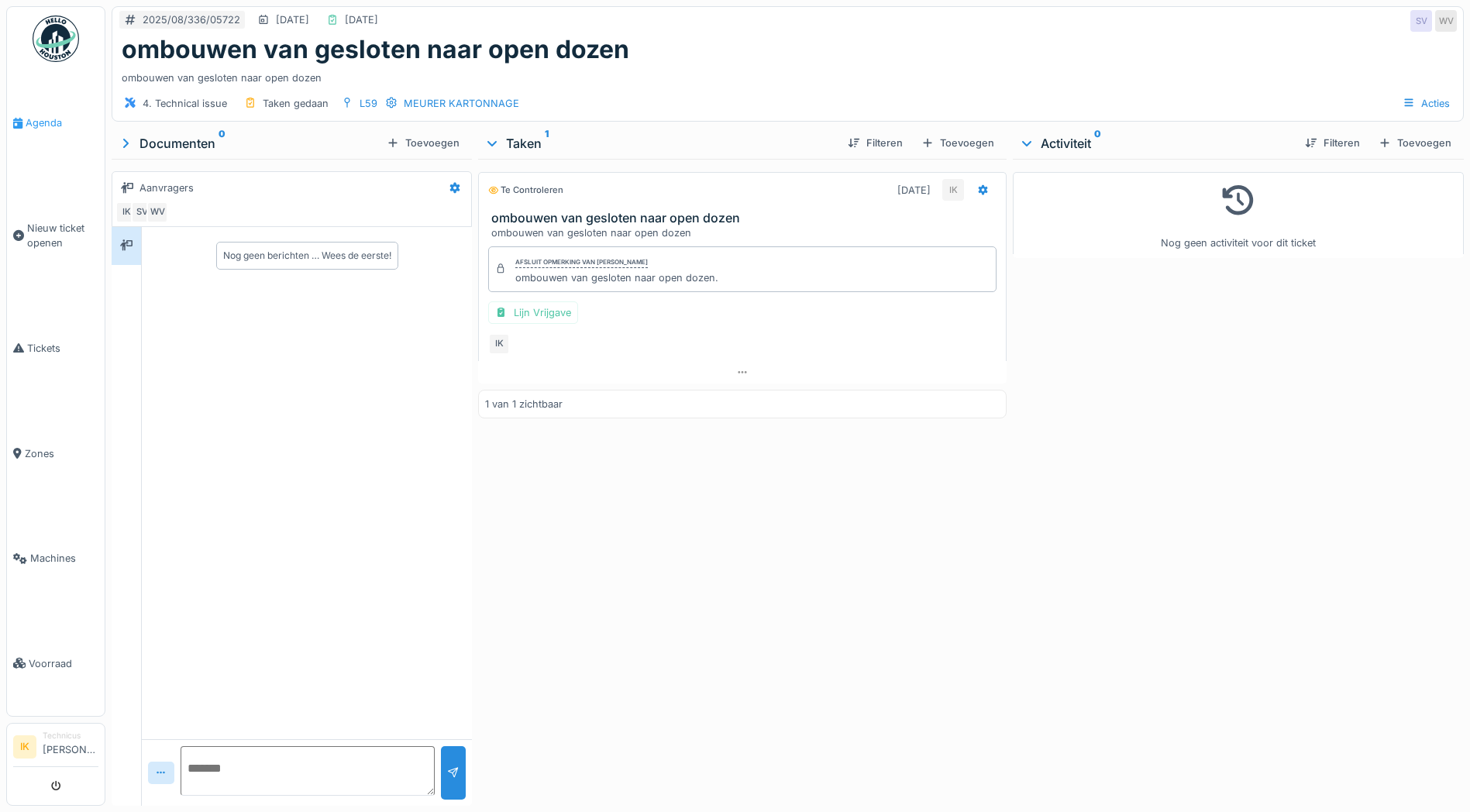
click at [38, 120] on span "Agenda" at bounding box center [62, 123] width 73 height 14
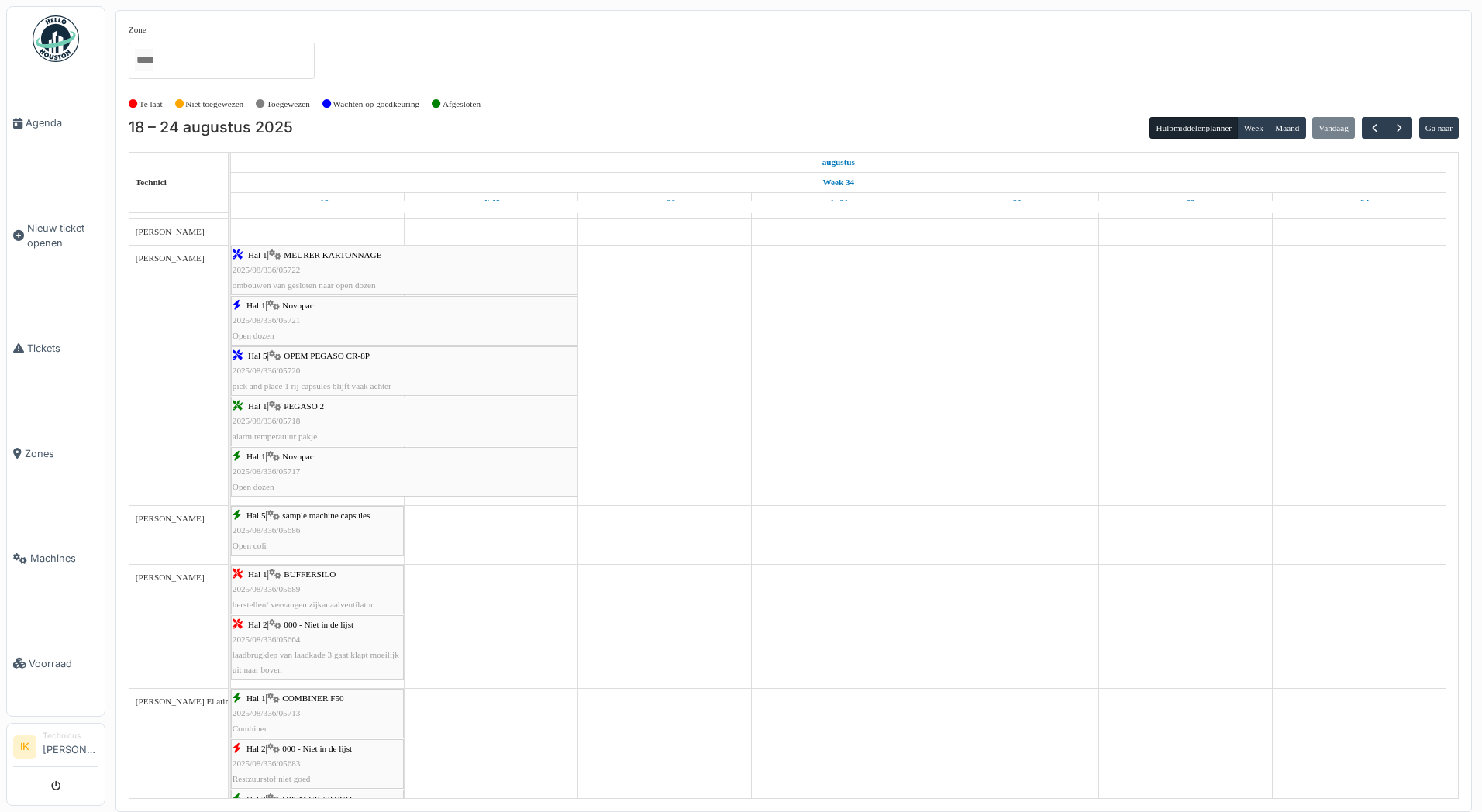
scroll to position [620, 0]
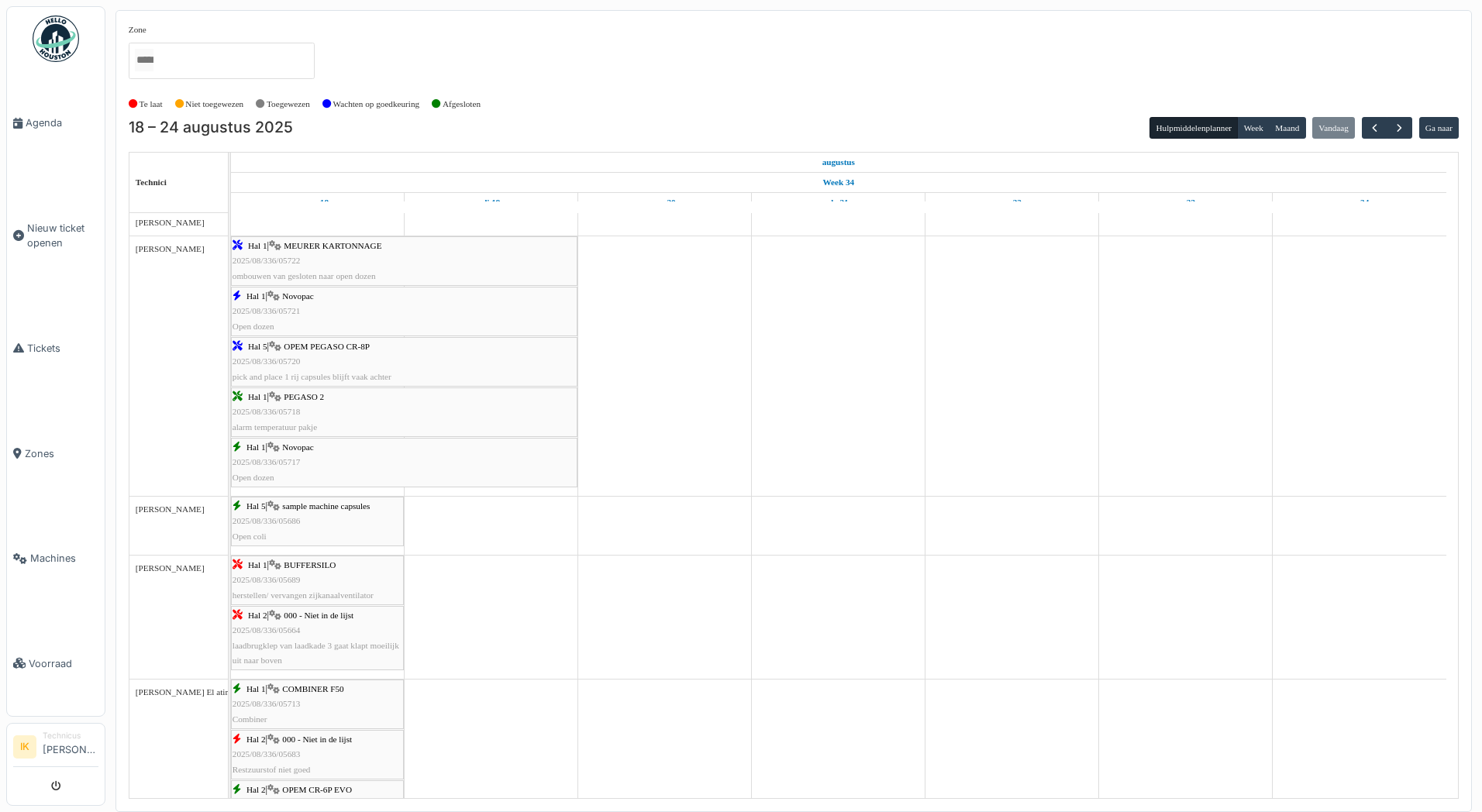
click at [266, 515] on div "Hal 5 | sample machine capsules 2025/08/336/05686 Open coli" at bounding box center [318, 522] width 170 height 45
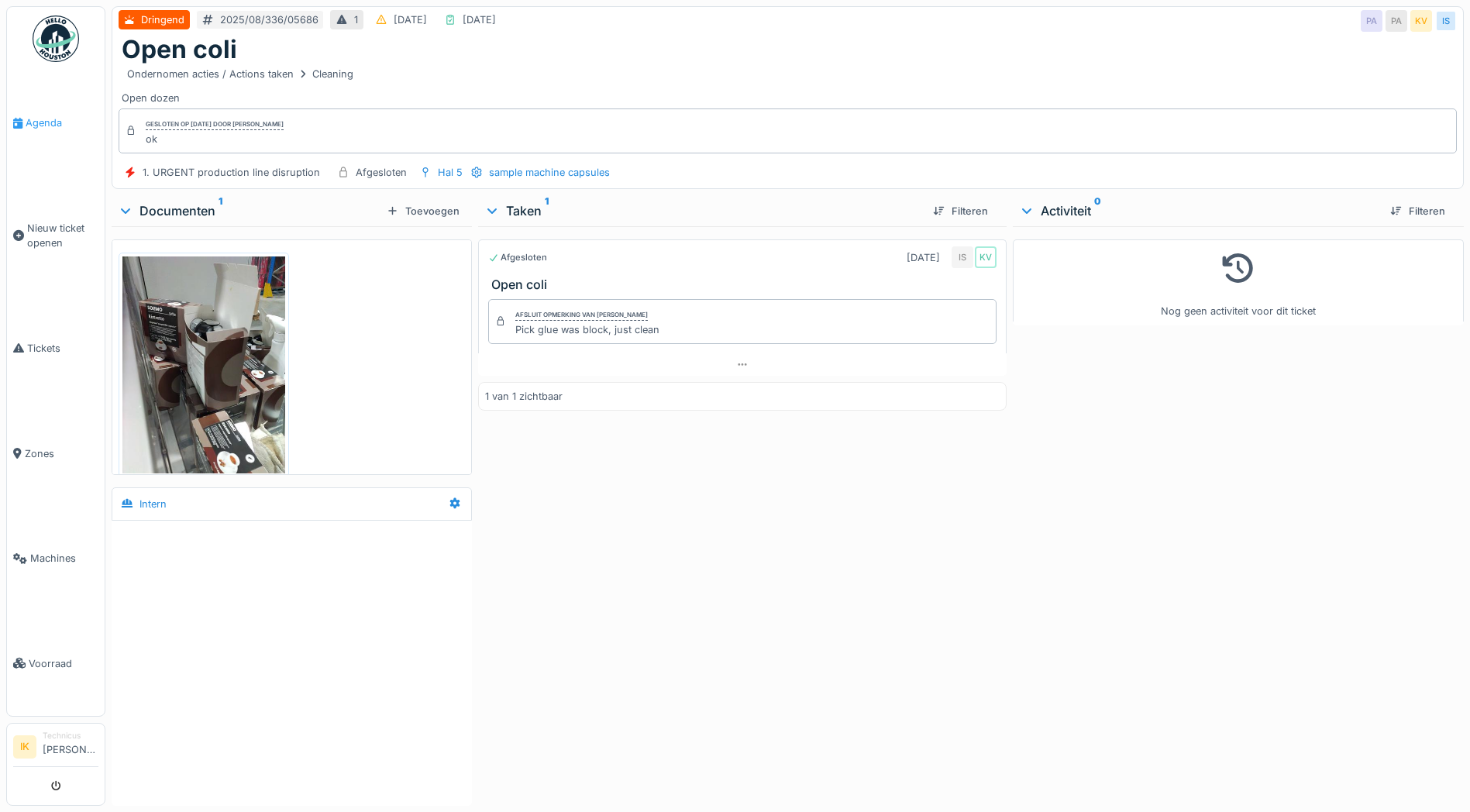
click at [34, 122] on span "Agenda" at bounding box center [62, 123] width 73 height 14
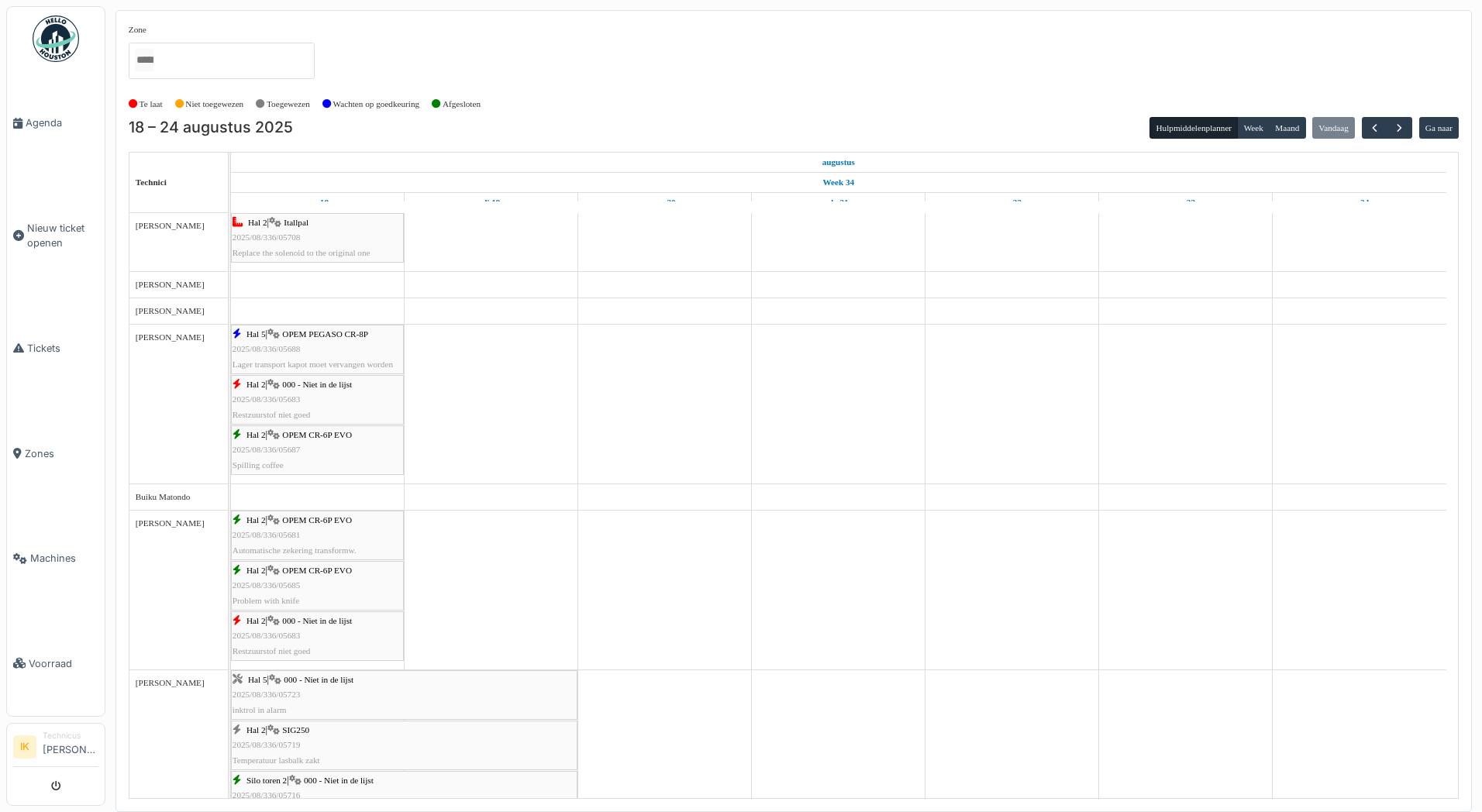
click at [290, 236] on span "2025/08/336/05708" at bounding box center [266, 238] width 68 height 10
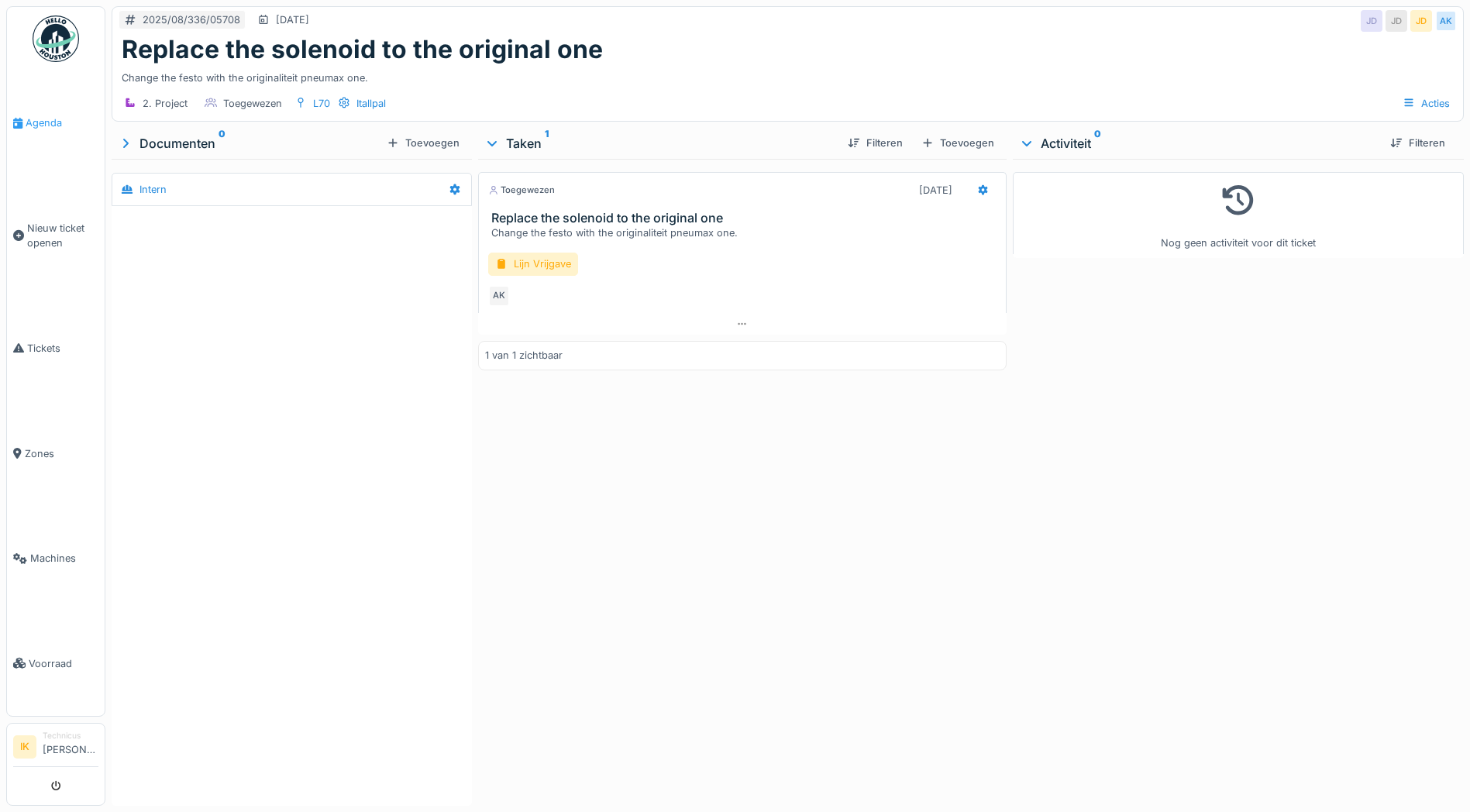
click at [47, 121] on span "Agenda" at bounding box center [62, 123] width 73 height 14
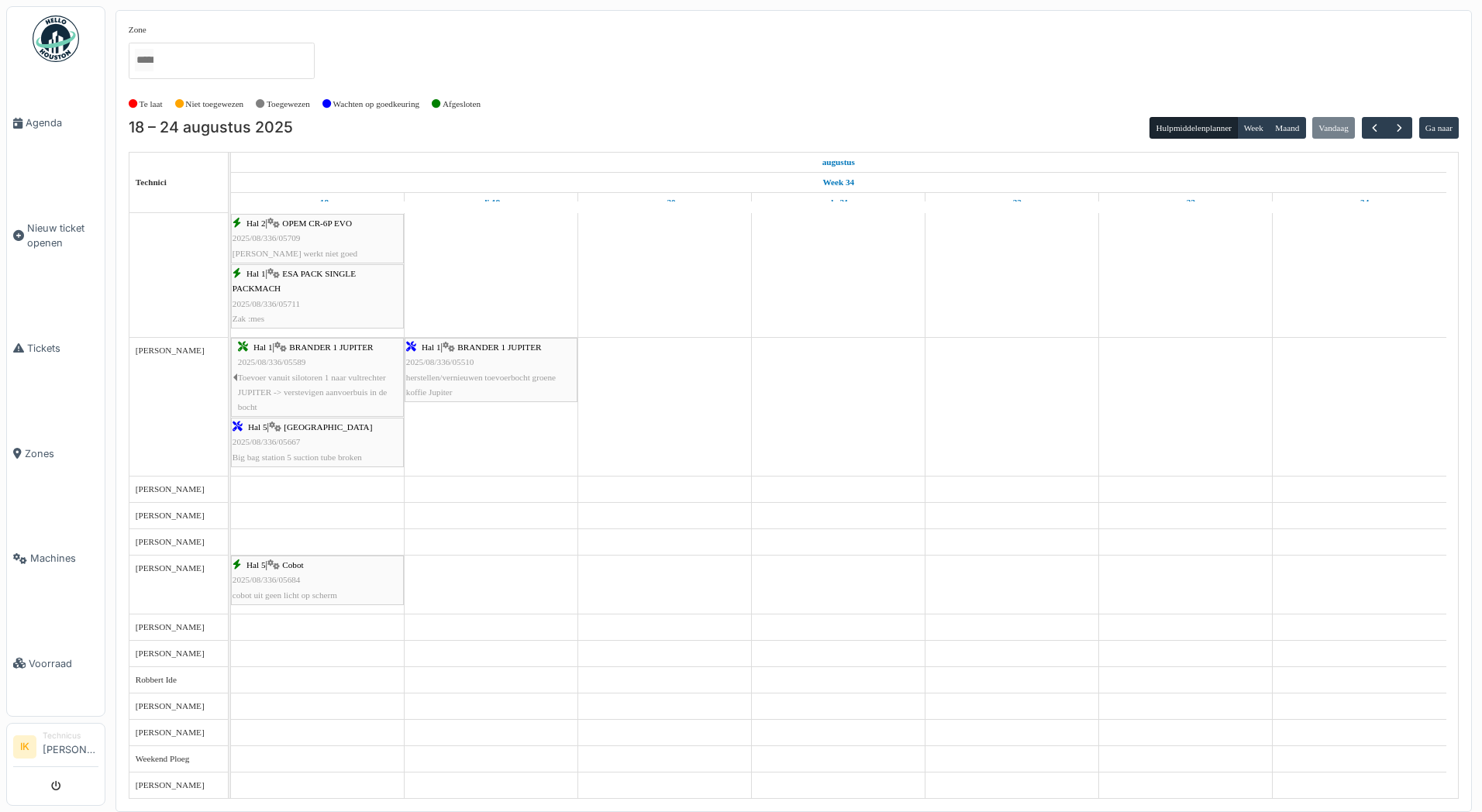
click at [284, 579] on span "2025/08/336/05684" at bounding box center [266, 580] width 68 height 10
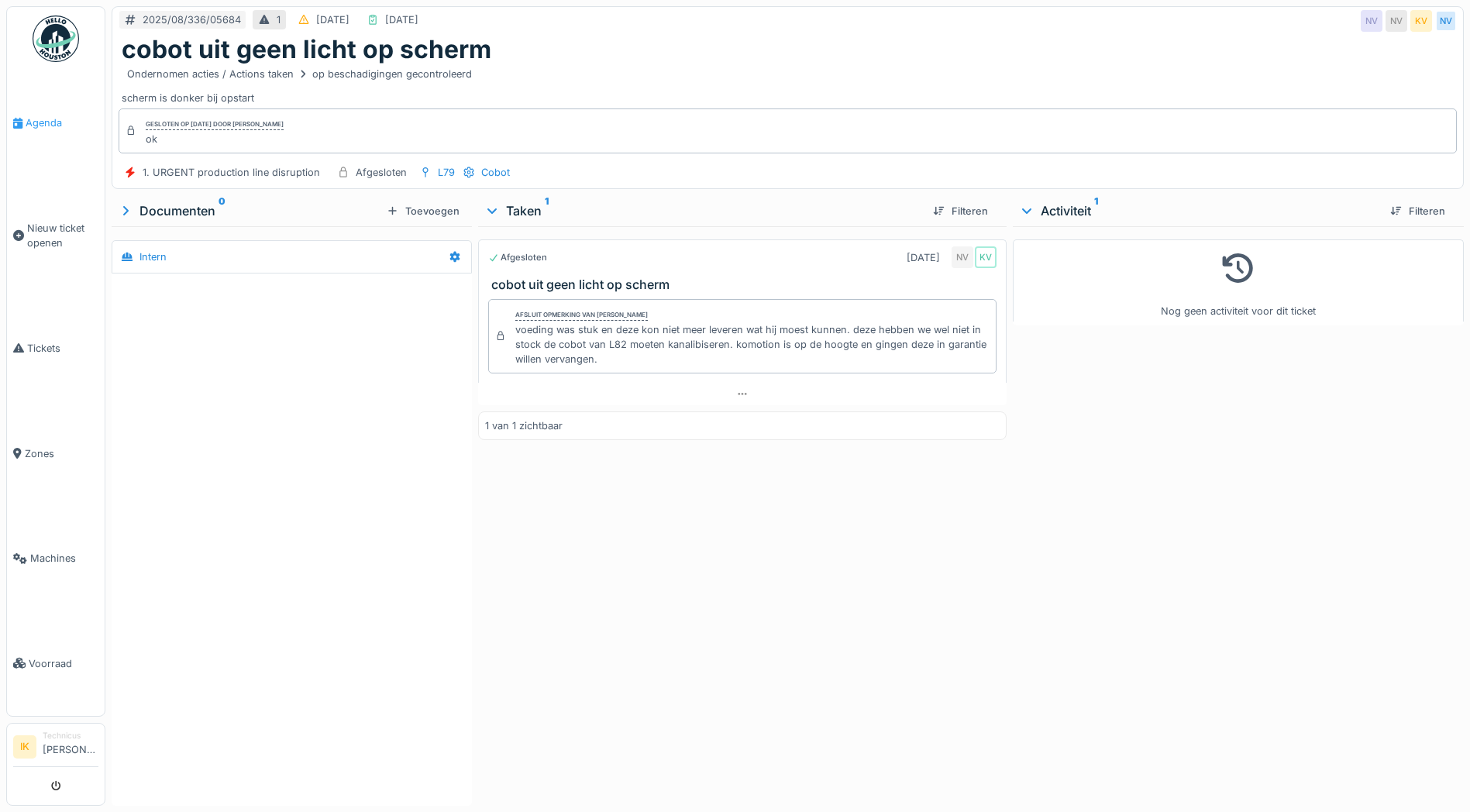
click at [45, 121] on span "Agenda" at bounding box center [62, 123] width 73 height 14
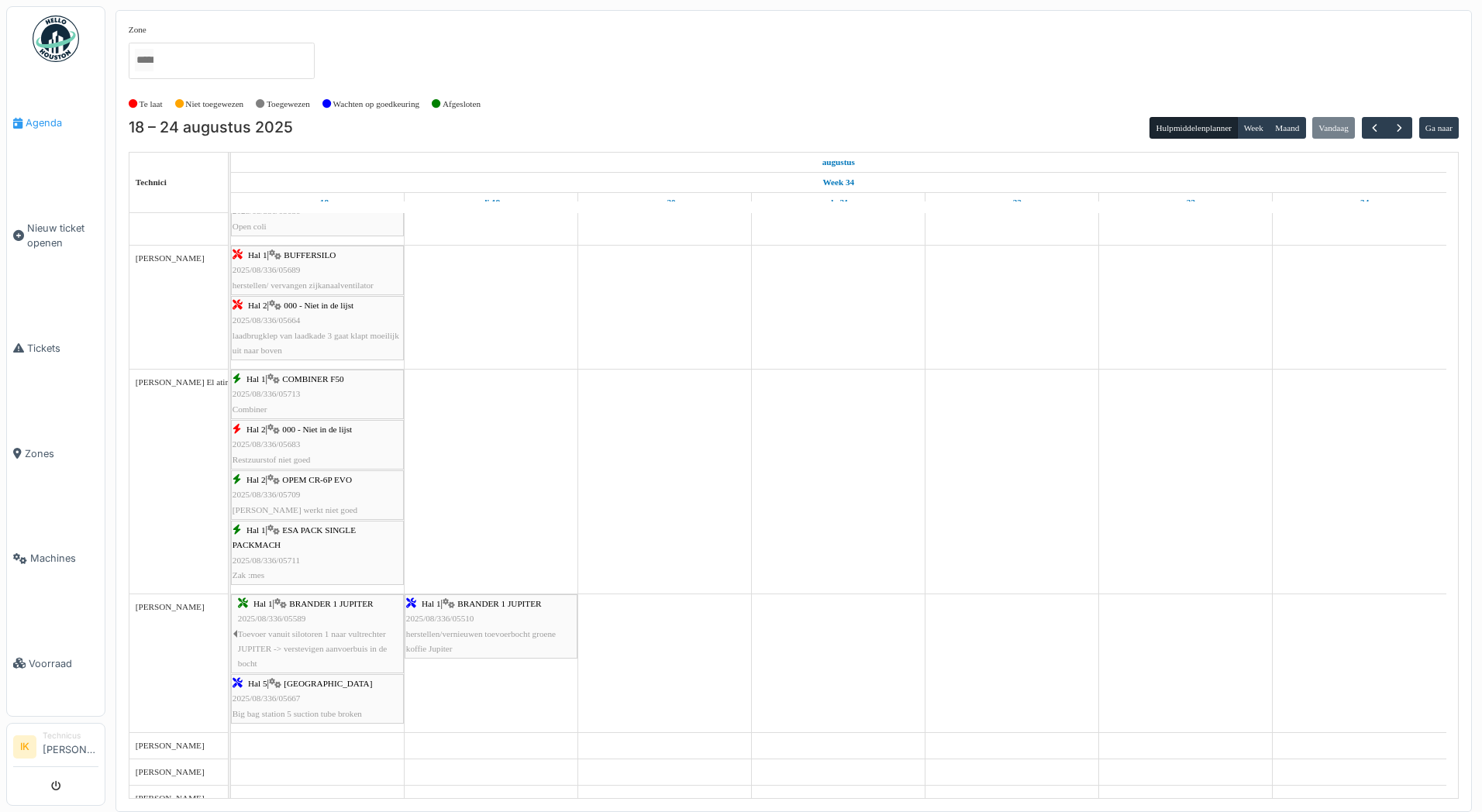
click at [34, 123] on span "Agenda" at bounding box center [62, 123] width 73 height 14
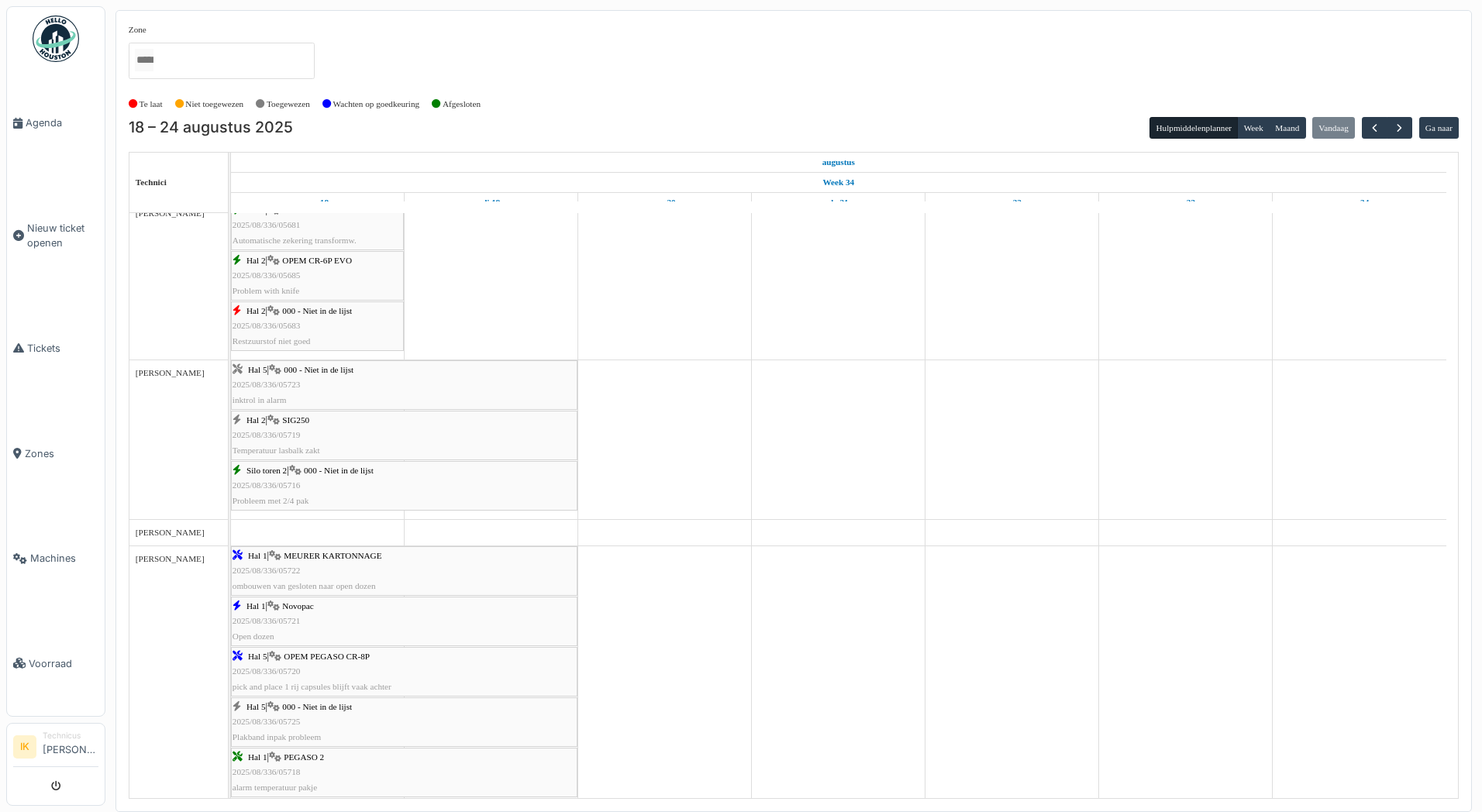
scroll to position [465, 0]
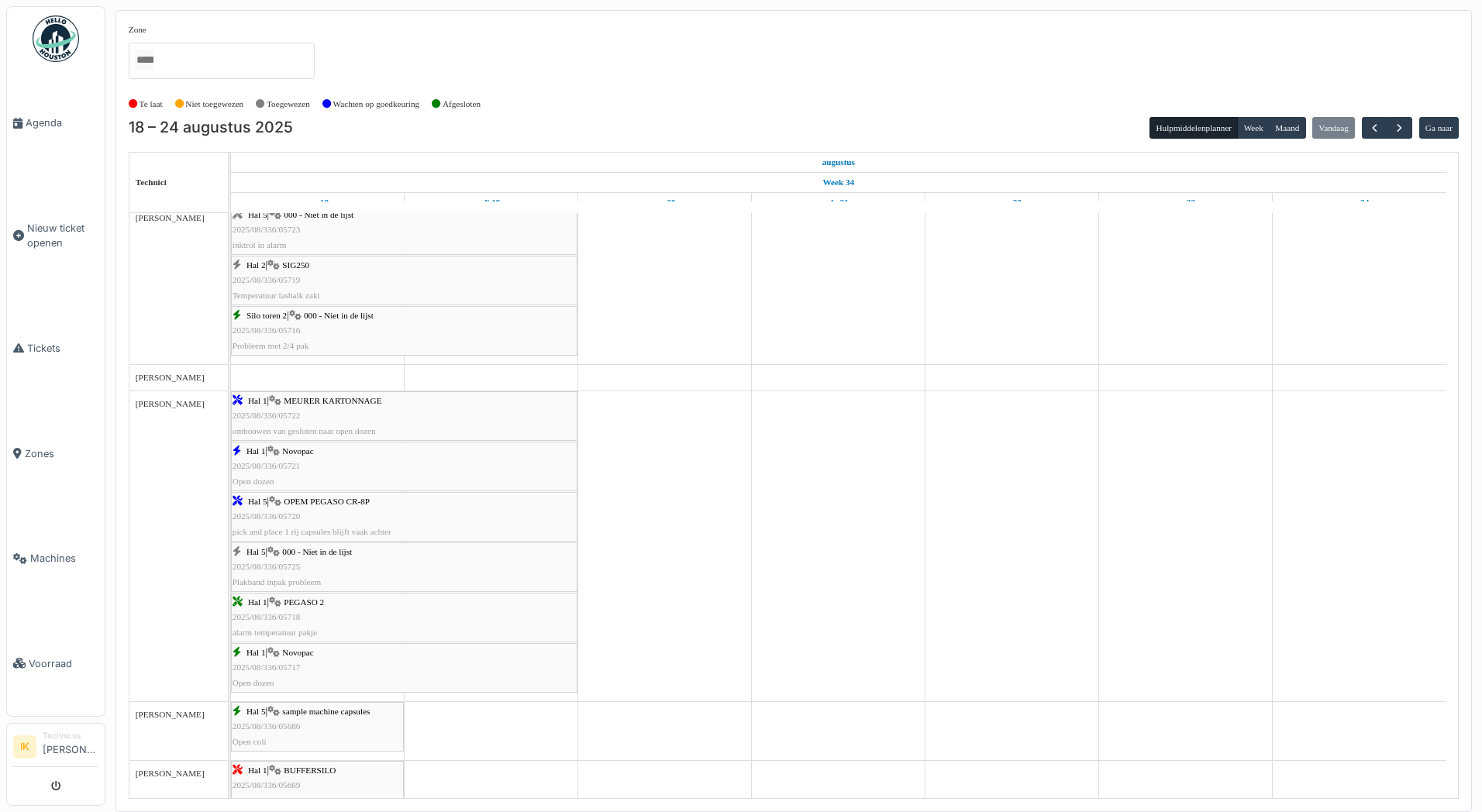
click at [284, 559] on div "Hal 5 | 000 - Niet in de lijst 2025/08/336/05725 Plakband inpak probleem" at bounding box center [404, 567] width 343 height 45
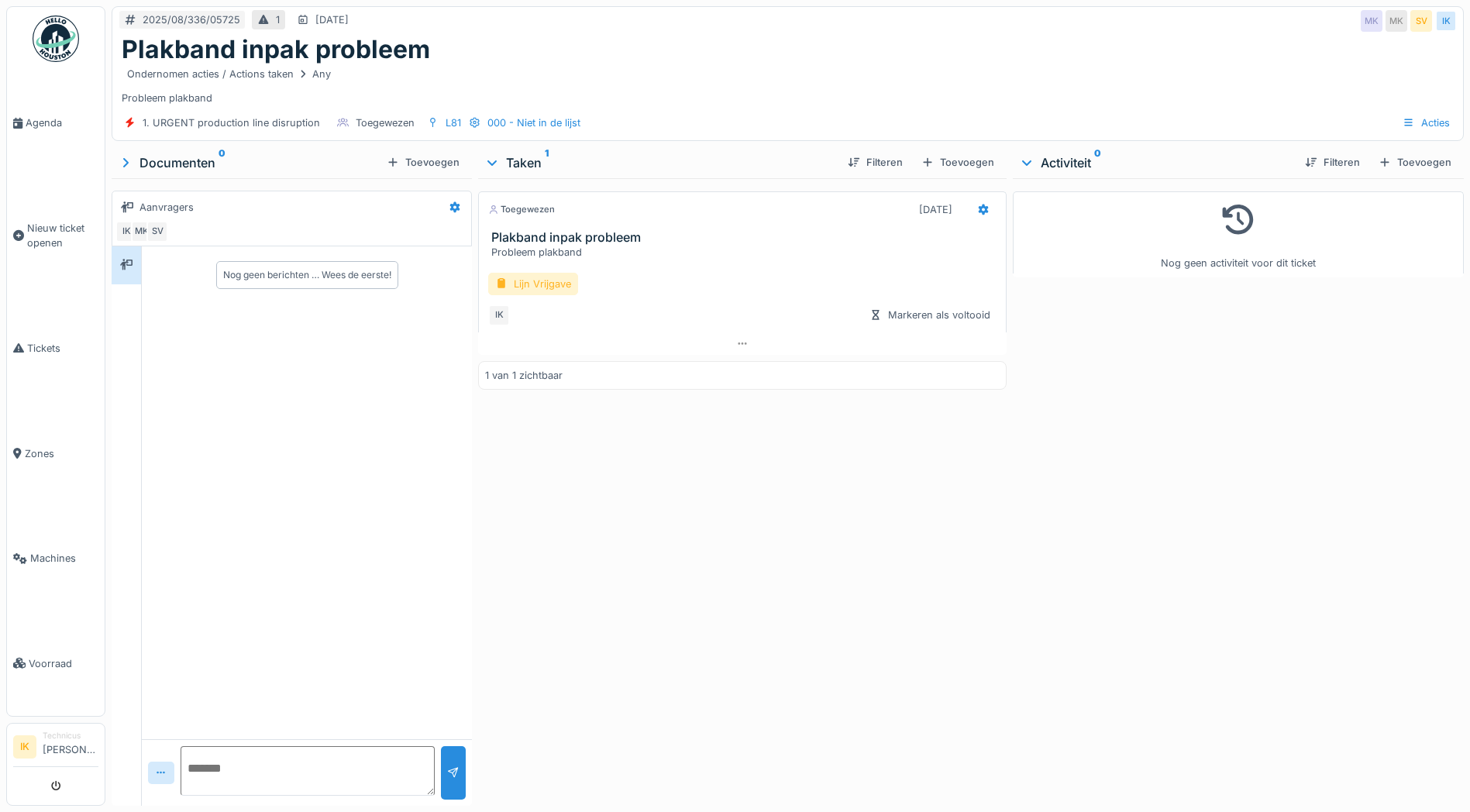
click at [510, 280] on div "Lijn Vrijgave" at bounding box center [533, 284] width 90 height 22
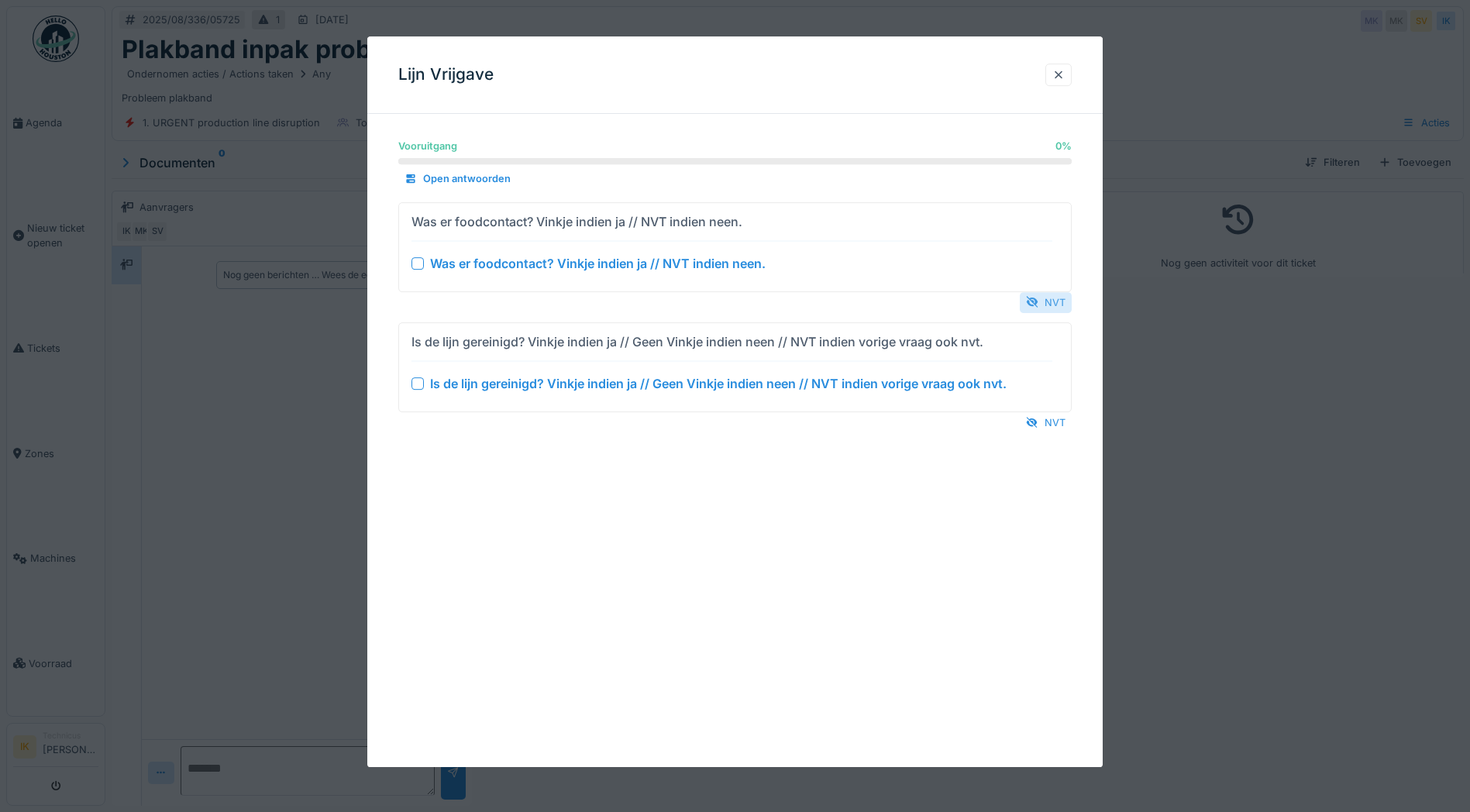
click at [1053, 299] on div "NVT" at bounding box center [1046, 302] width 52 height 21
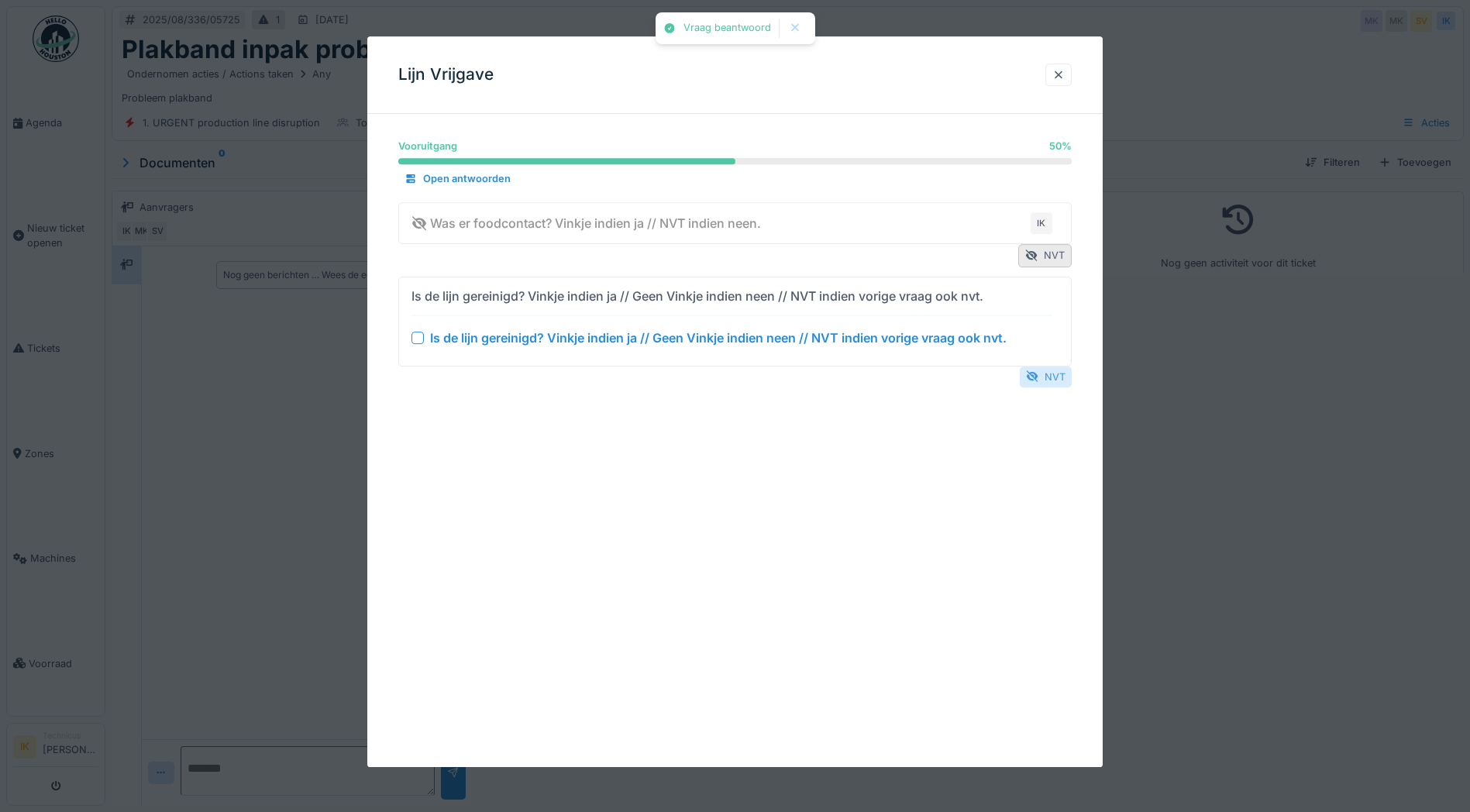
click at [1046, 372] on div "NVT" at bounding box center [1046, 377] width 52 height 21
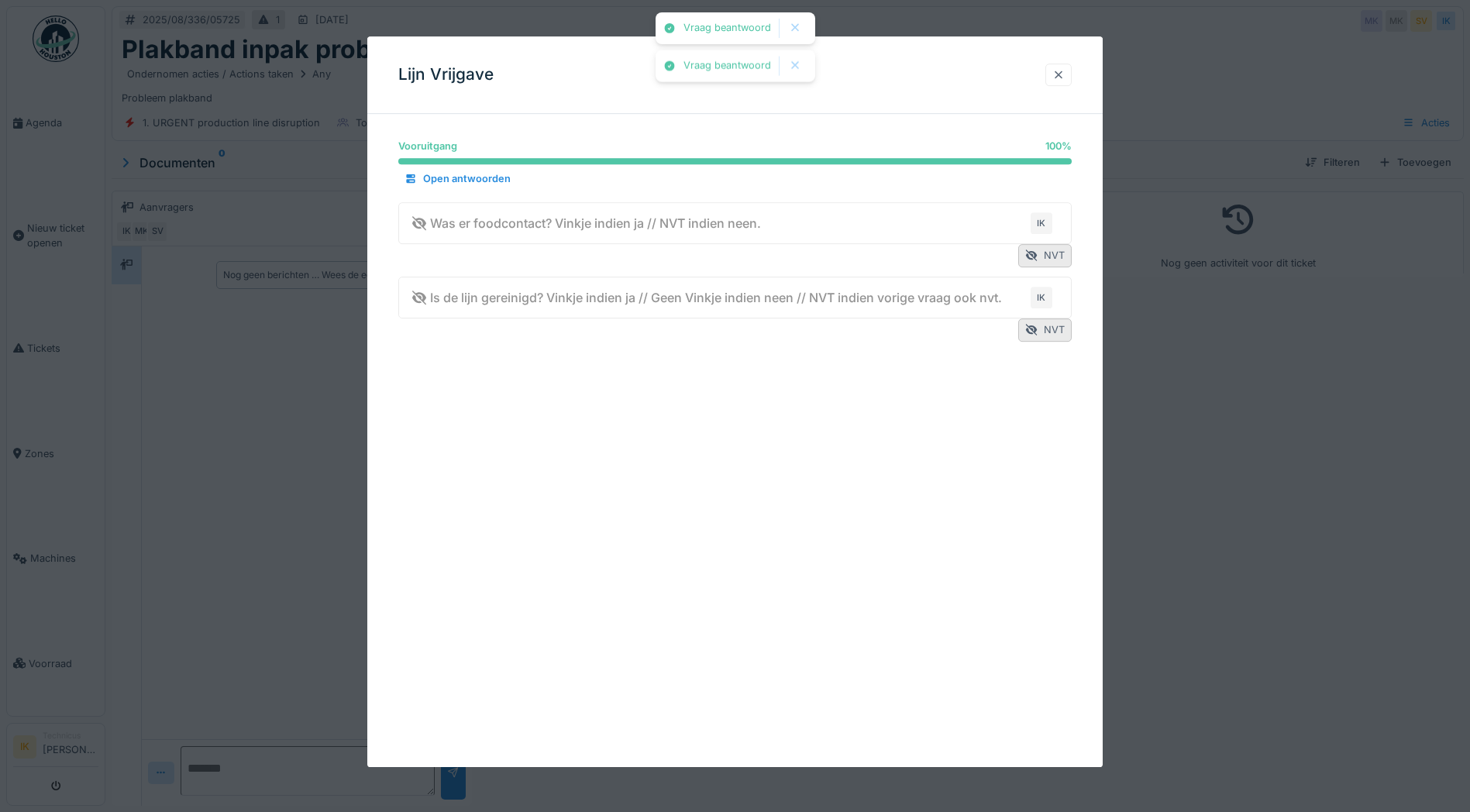
click at [1063, 67] on div at bounding box center [1058, 75] width 12 height 14
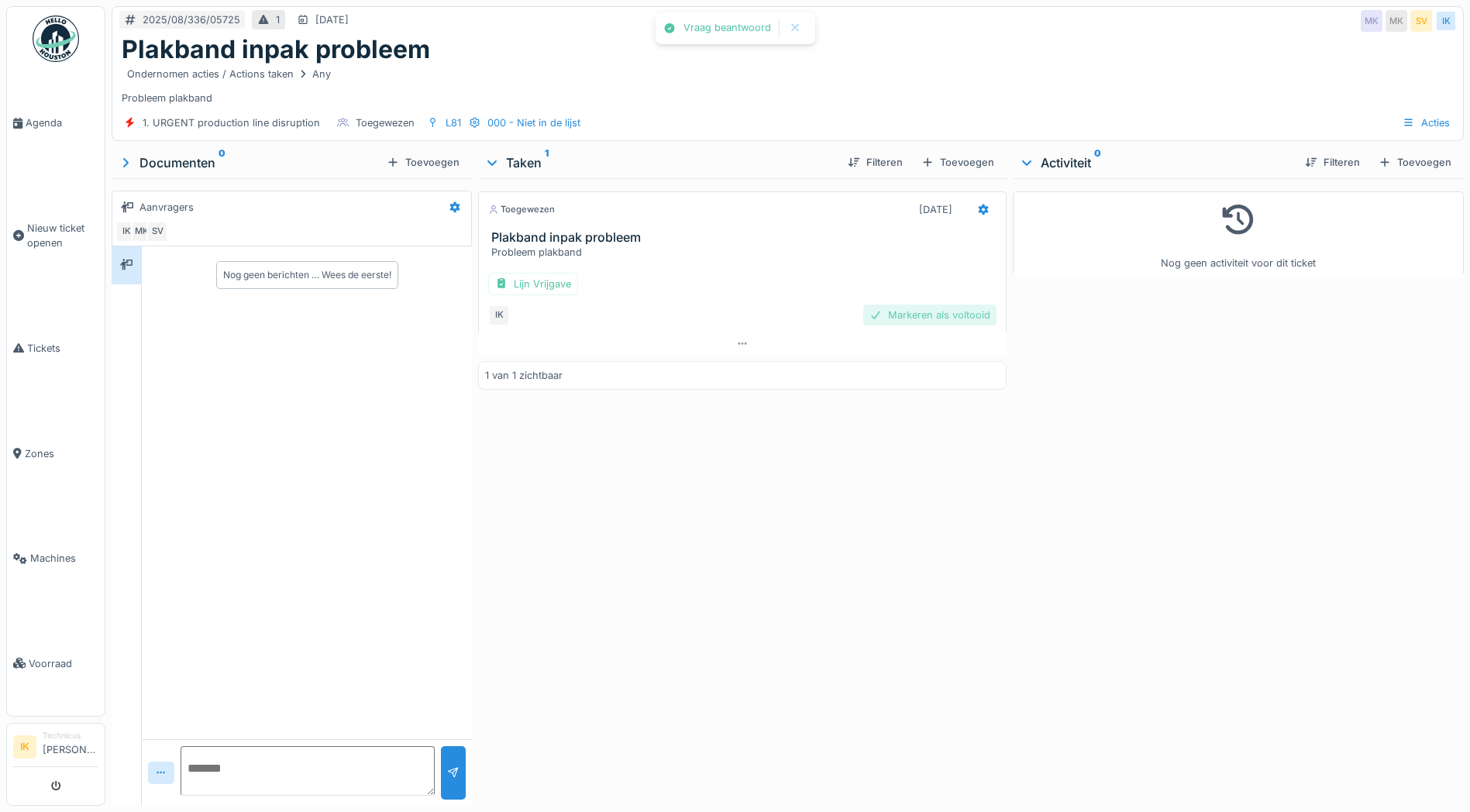
click at [901, 315] on div "Markeren als voltooid" at bounding box center [930, 315] width 133 height 21
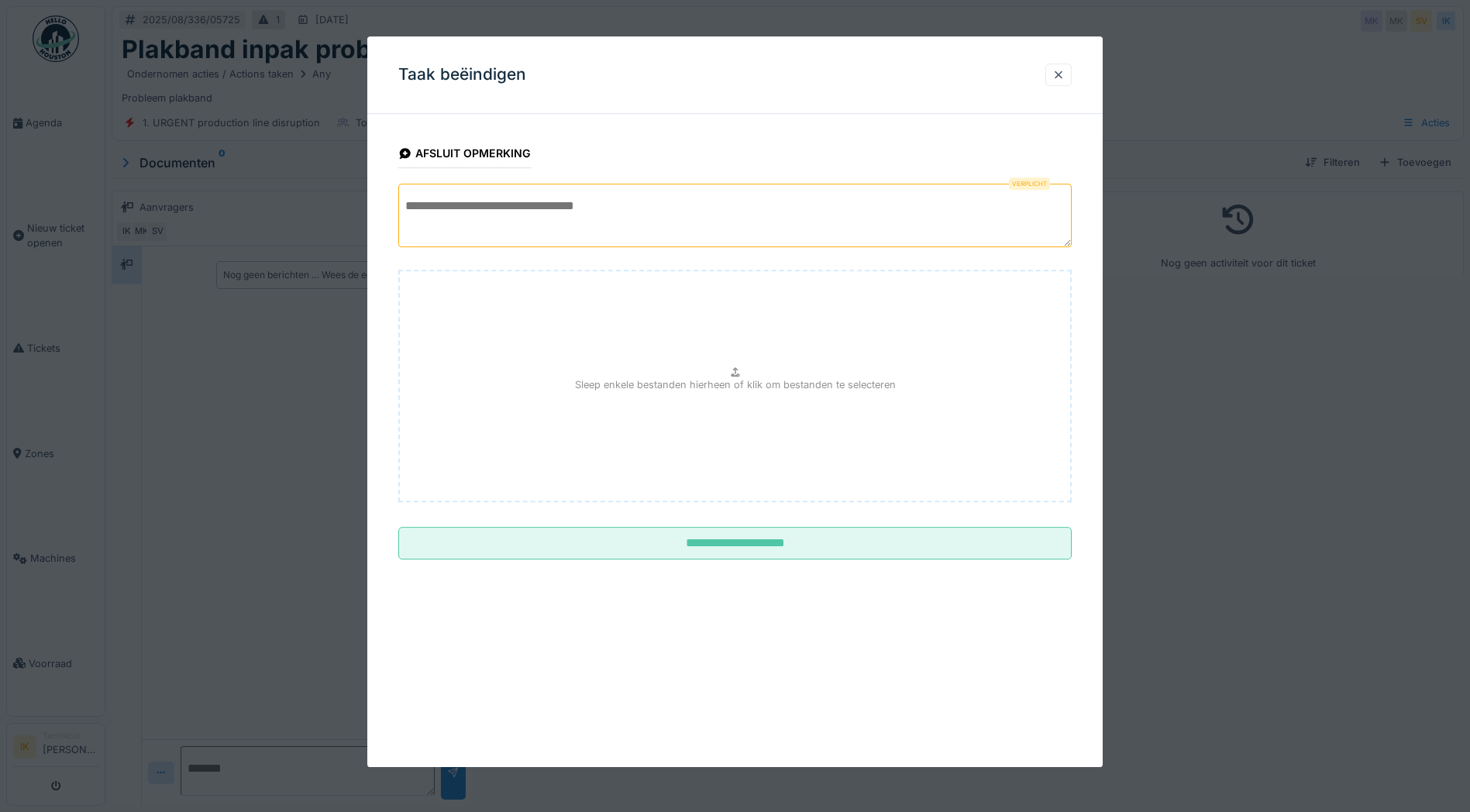
click at [438, 203] on textarea at bounding box center [734, 215] width 673 height 63
type textarea "*"
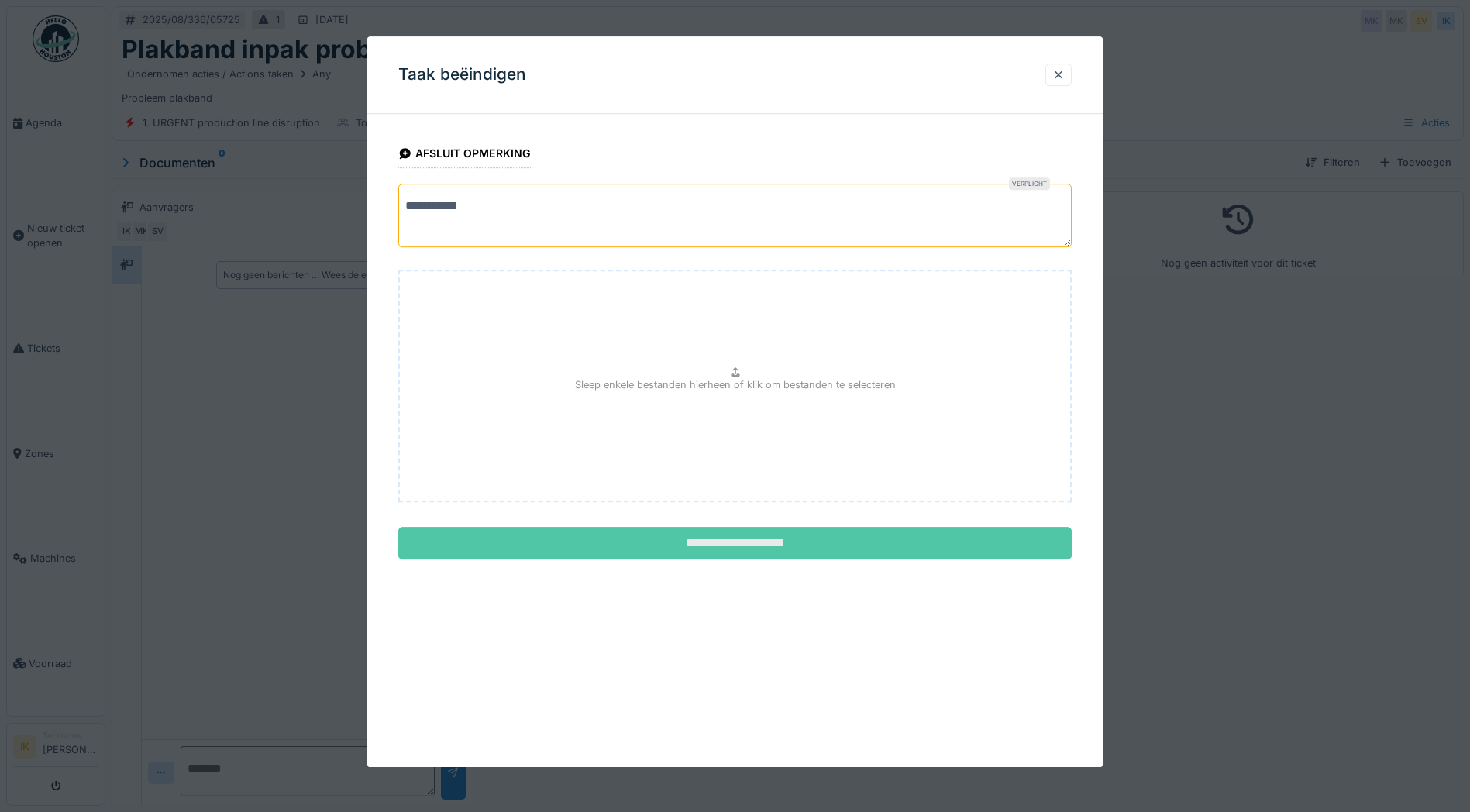
type textarea "**********"
click at [709, 542] on input "**********" at bounding box center [734, 543] width 673 height 33
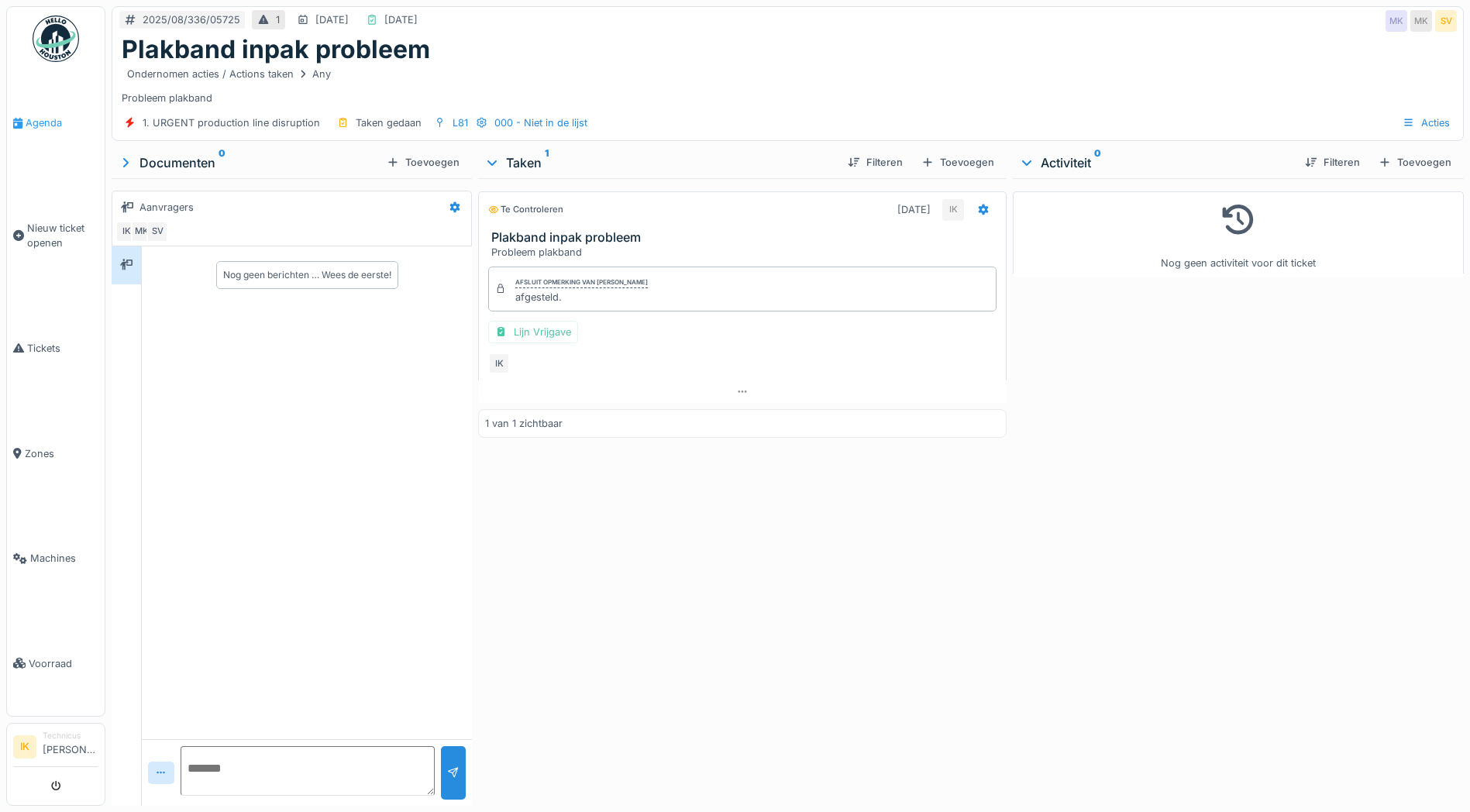
click at [48, 121] on span "Agenda" at bounding box center [62, 123] width 73 height 14
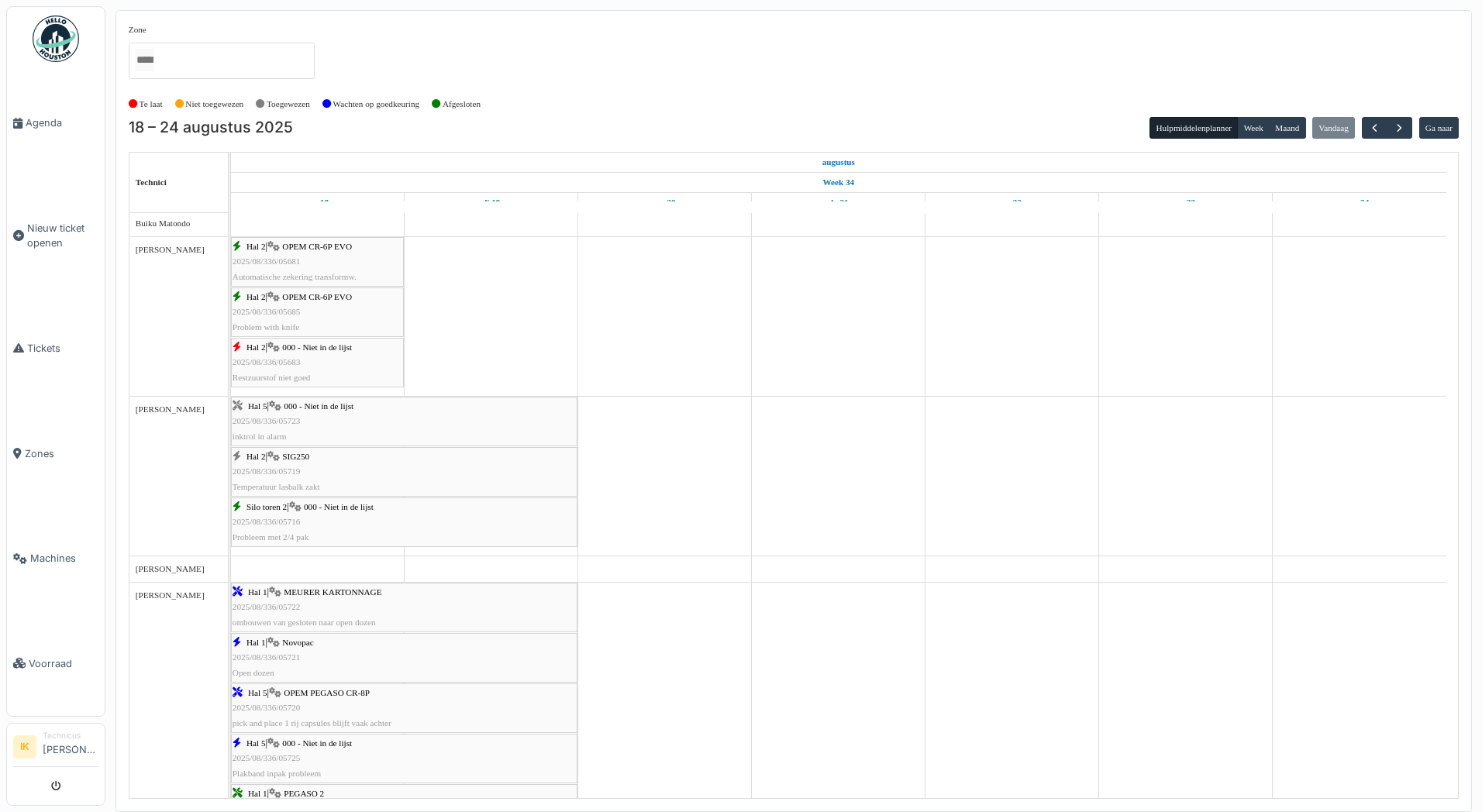
scroll to position [310, 0]
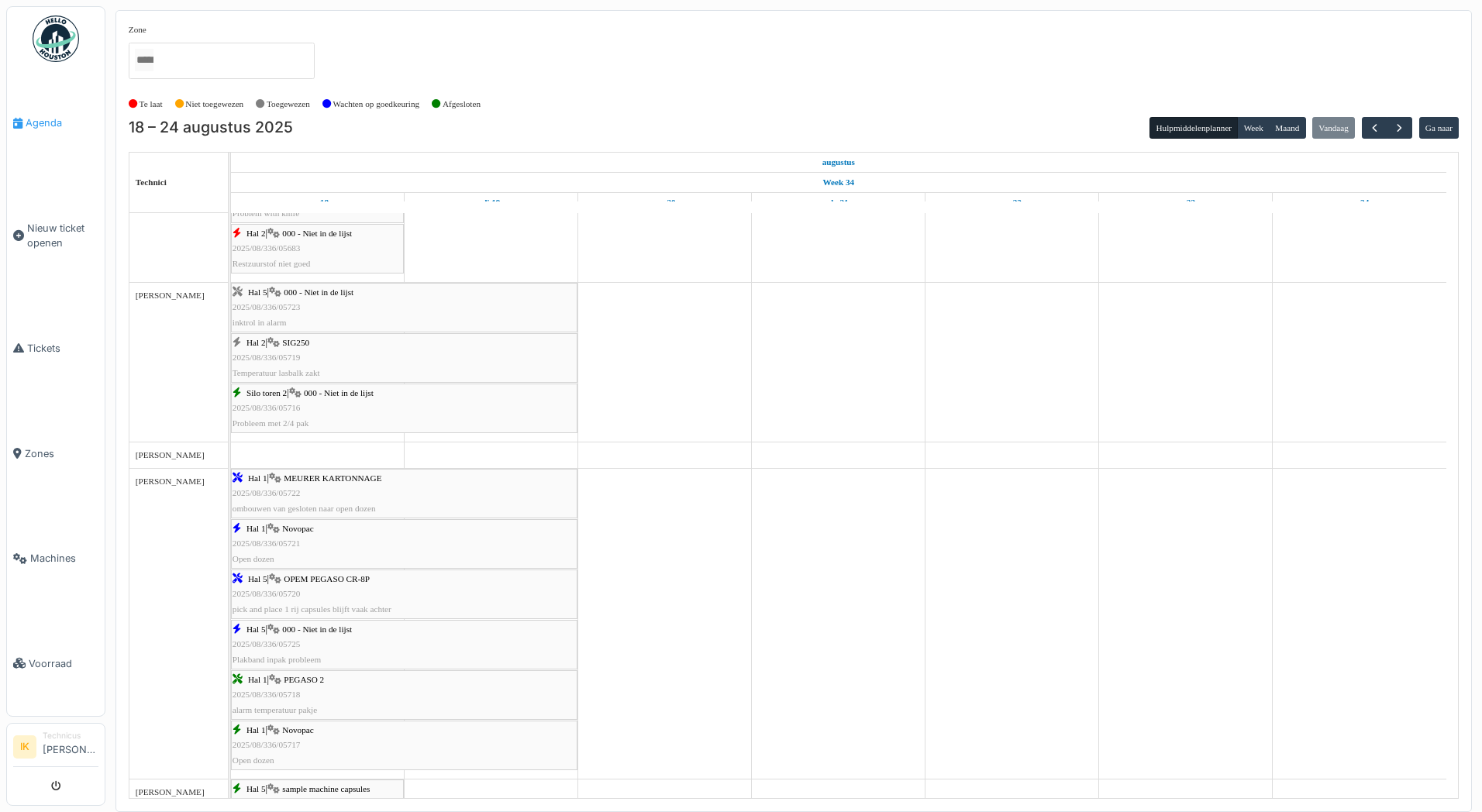
click at [47, 116] on span "Agenda" at bounding box center [62, 123] width 73 height 14
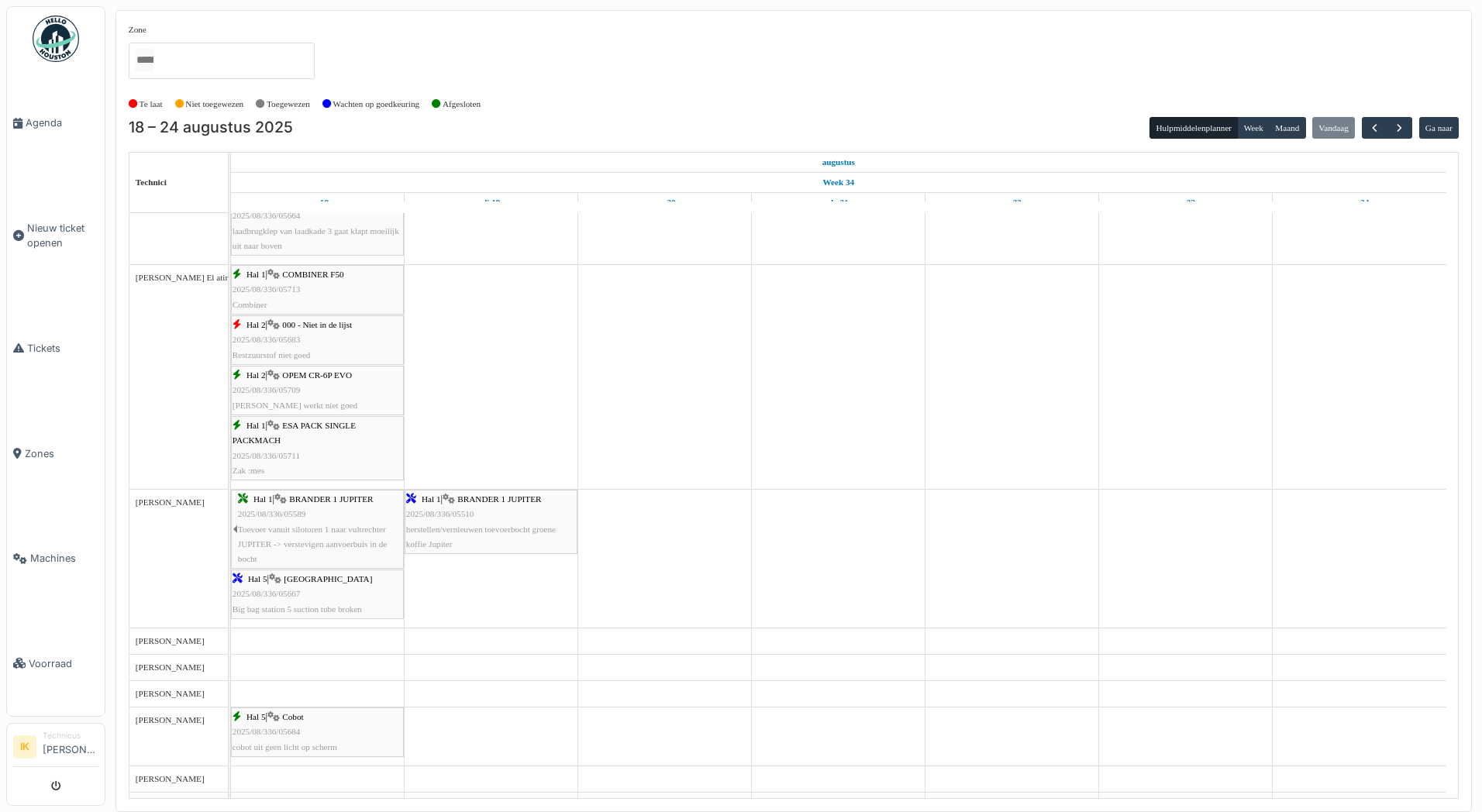
click at [264, 597] on span "2025/08/336/05667" at bounding box center [266, 594] width 68 height 10
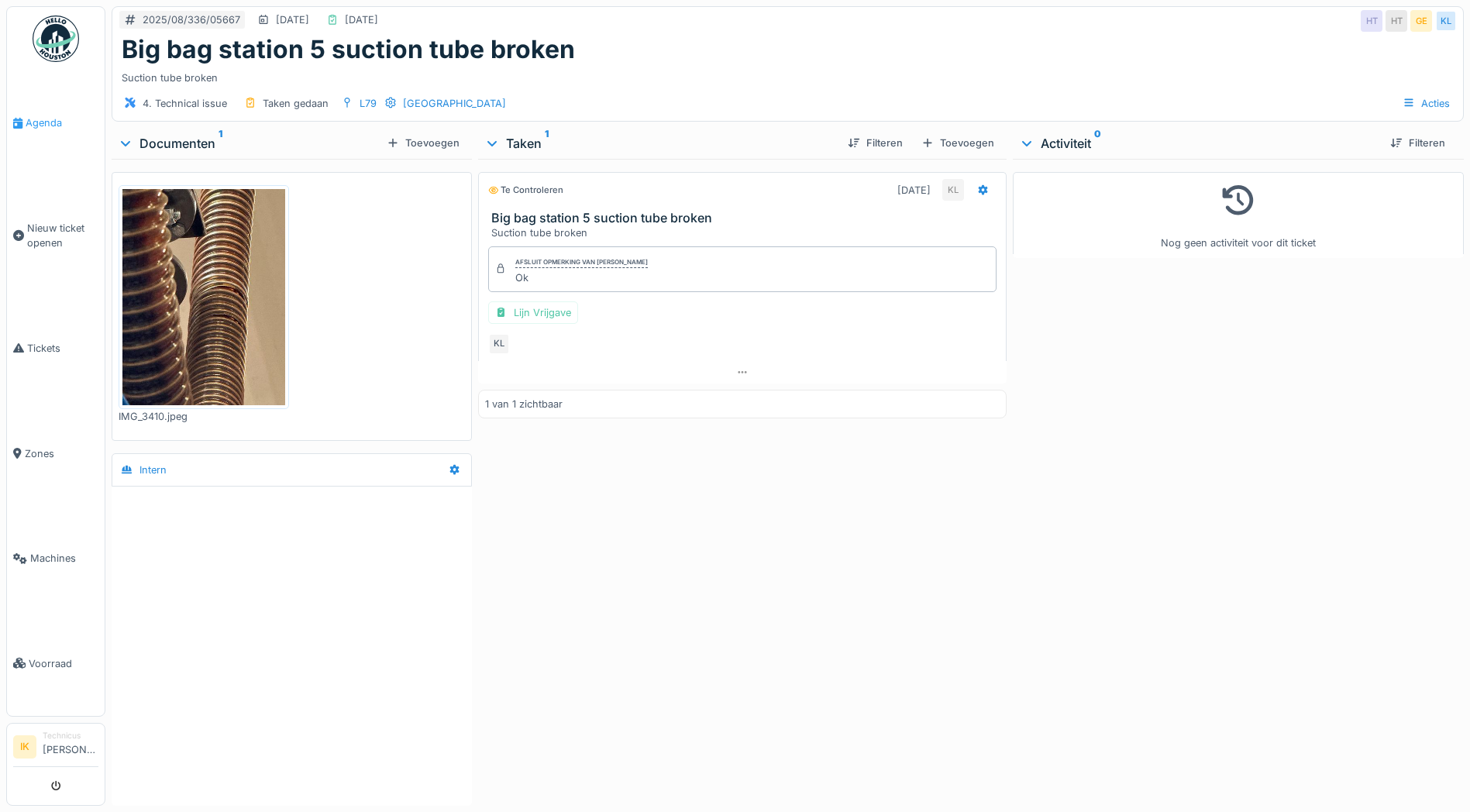
click at [37, 120] on span "Agenda" at bounding box center [62, 123] width 73 height 14
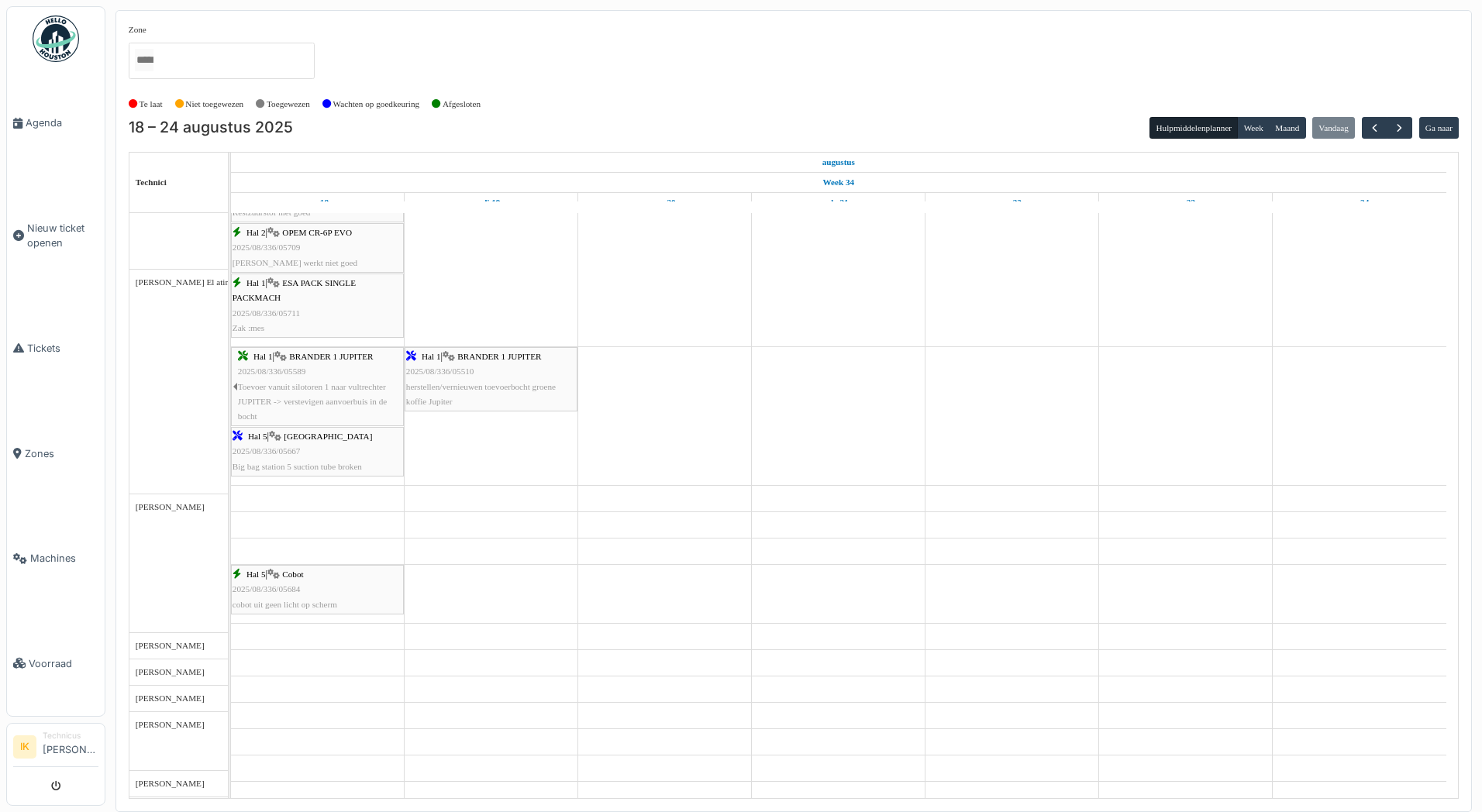
scroll to position [1228, 0]
